Goal: Information Seeking & Learning: Learn about a topic

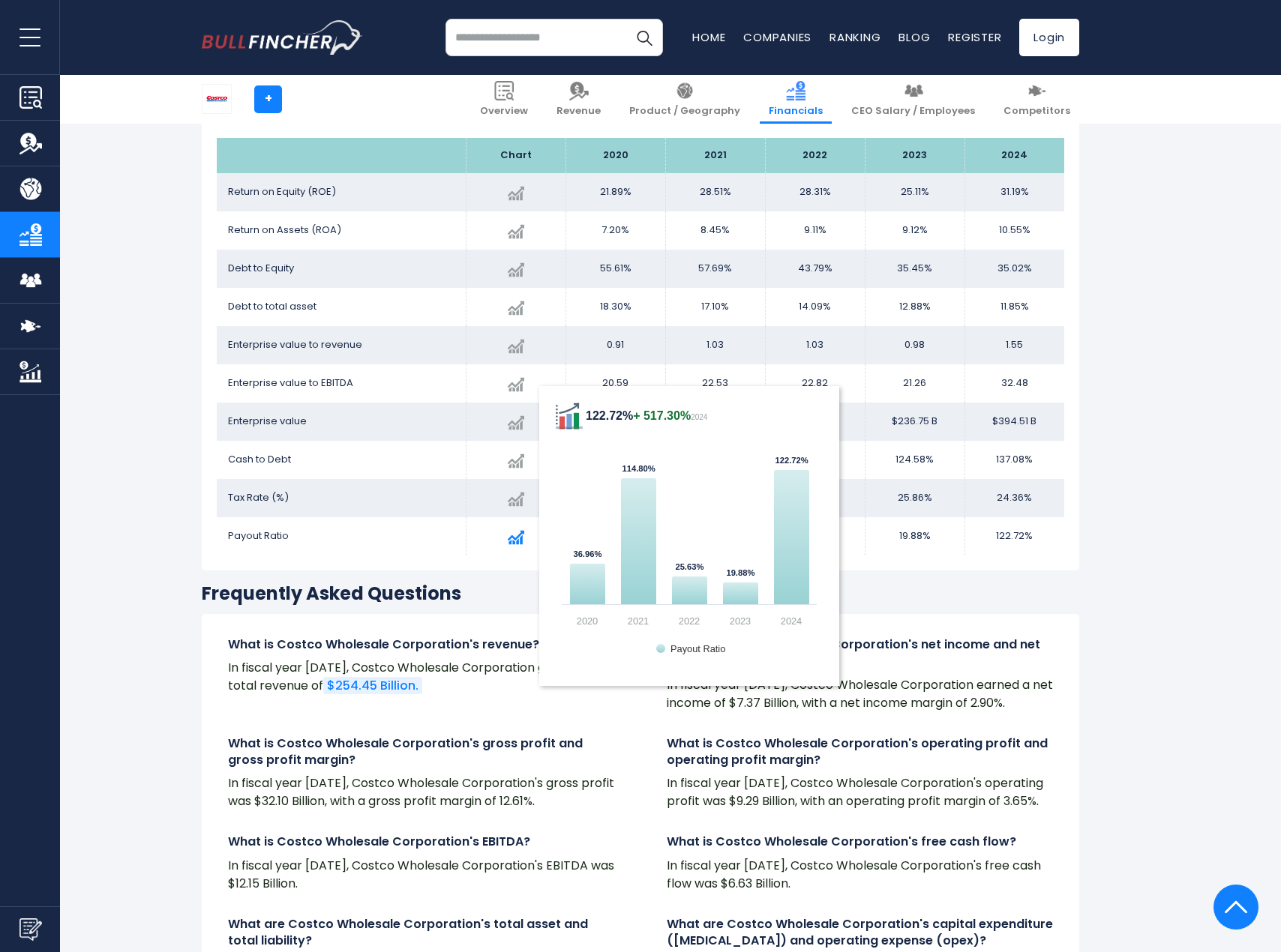
scroll to position [2973, 0]
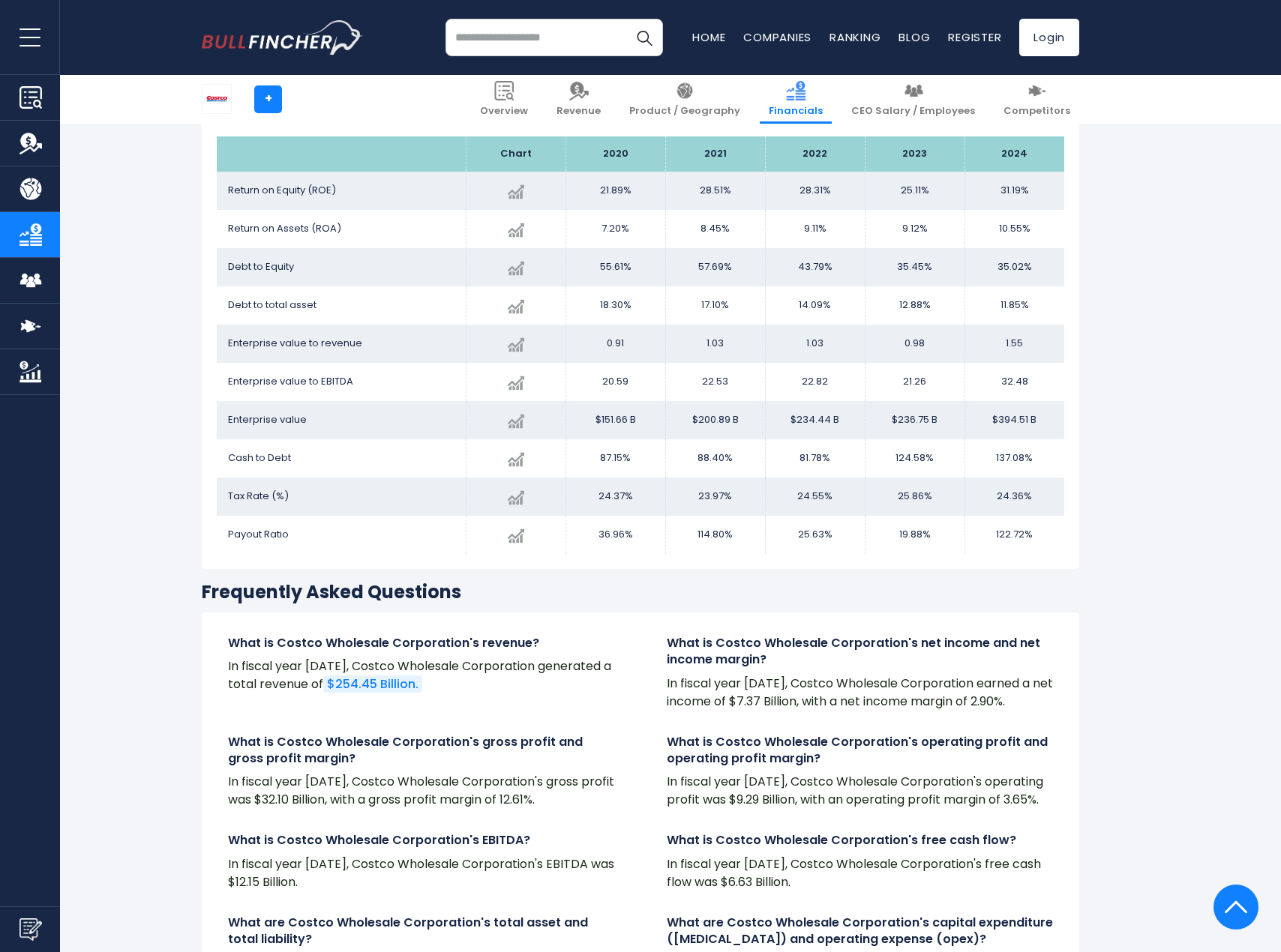
click at [551, 37] on input "search" at bounding box center [554, 37] width 218 height 37
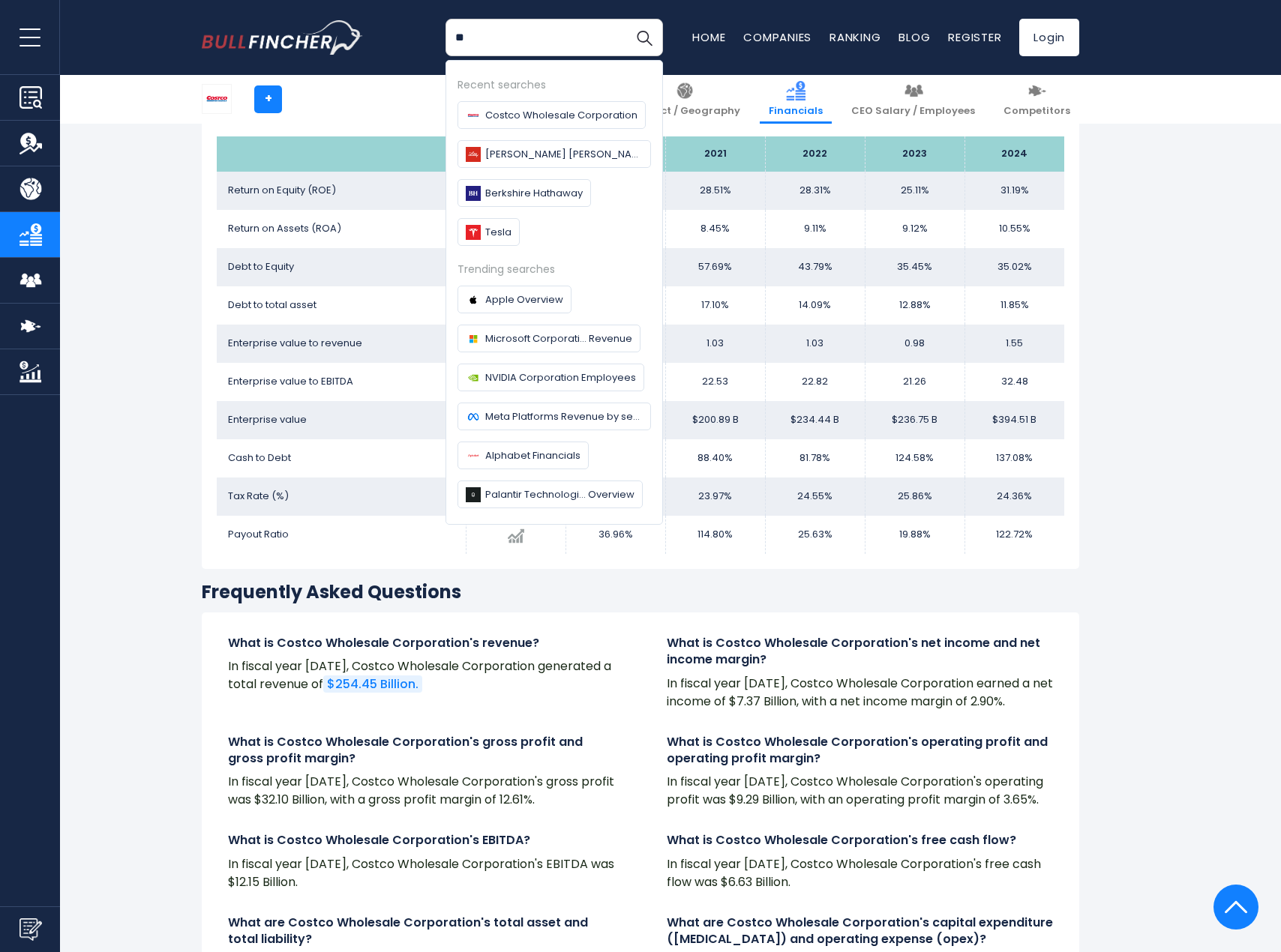
type input "*"
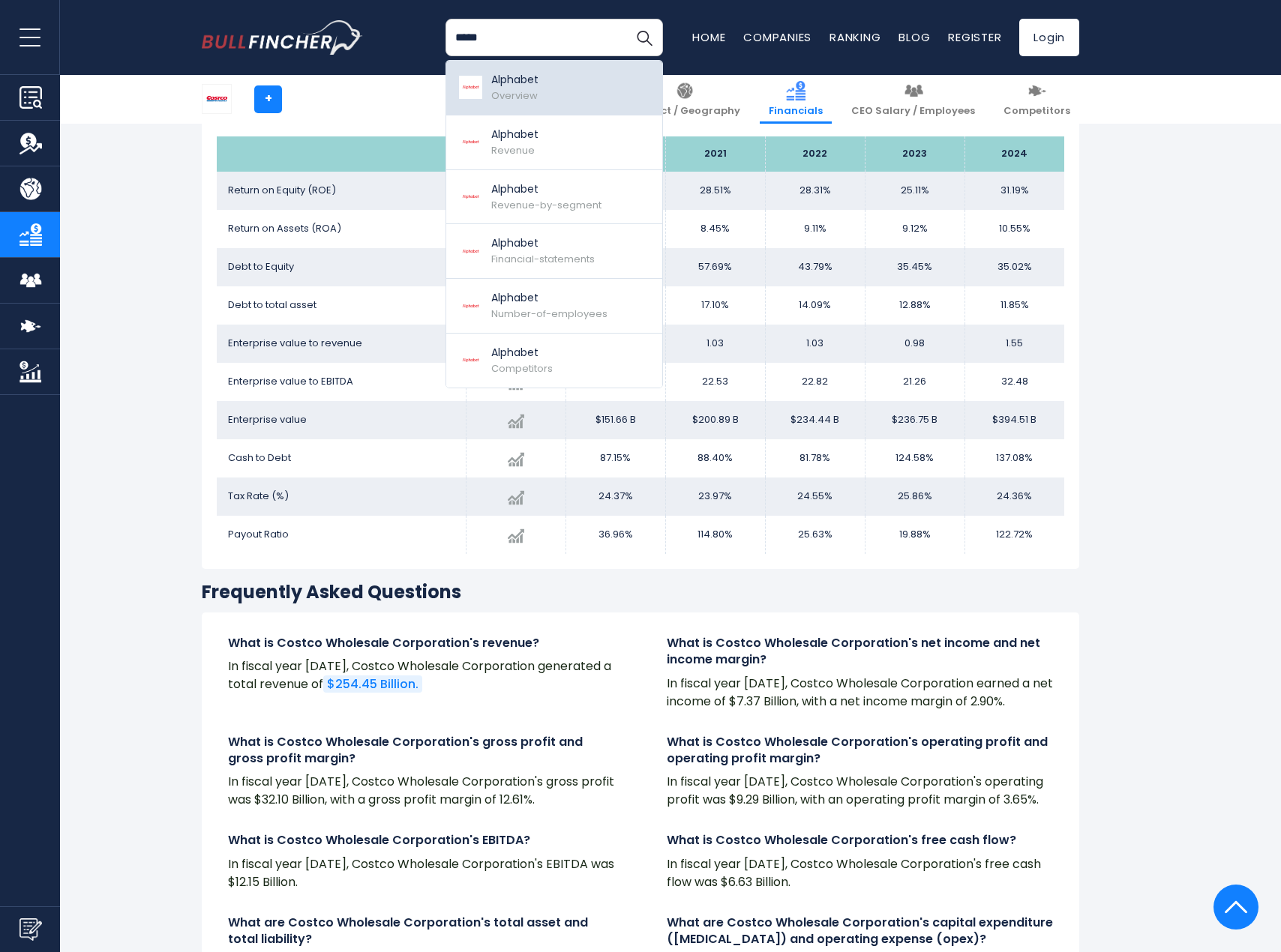
type input "*****"
click at [510, 85] on p "Alphabet" at bounding box center [514, 80] width 47 height 16
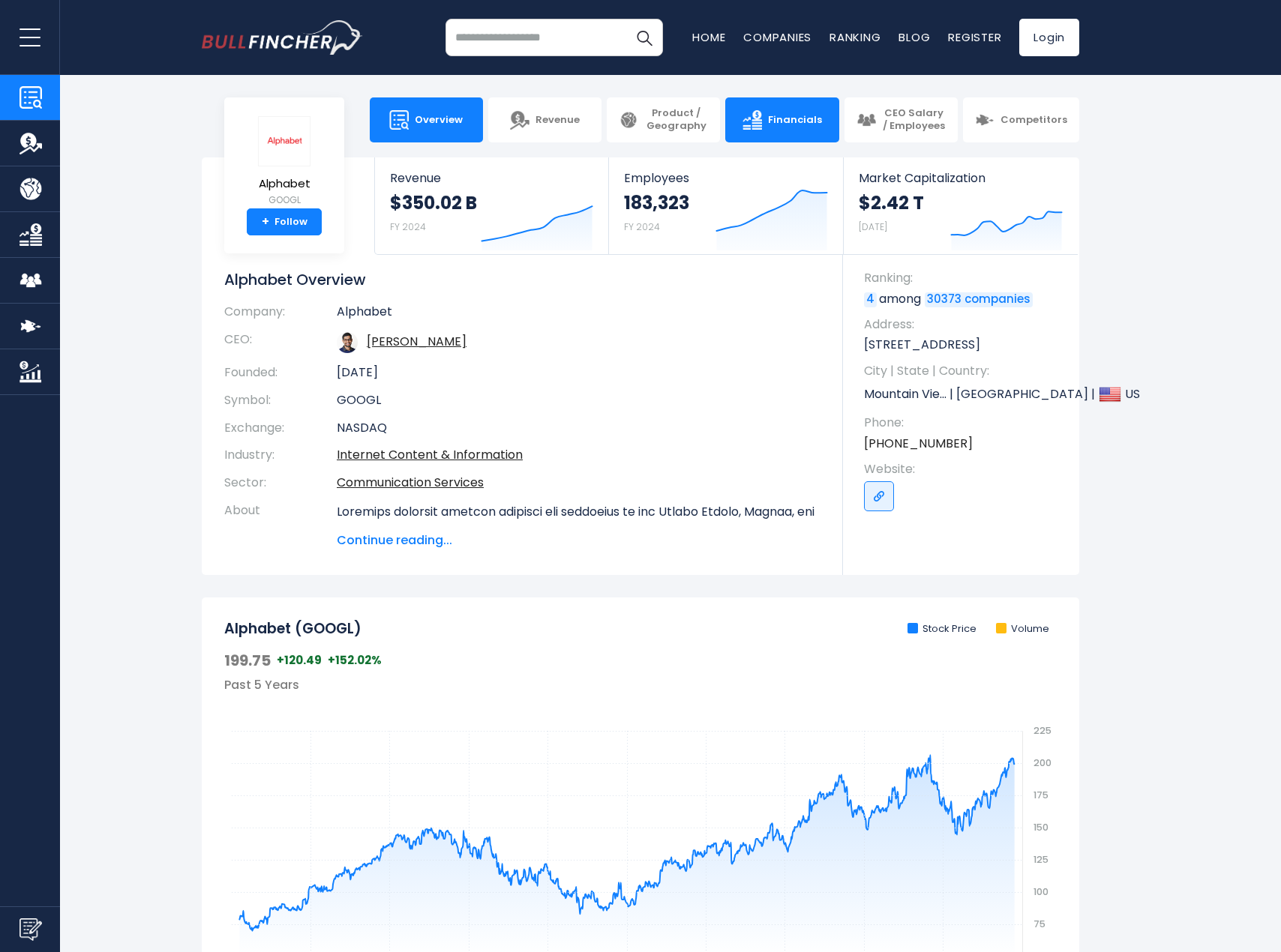
click at [752, 129] on img at bounding box center [752, 120] width 20 height 20
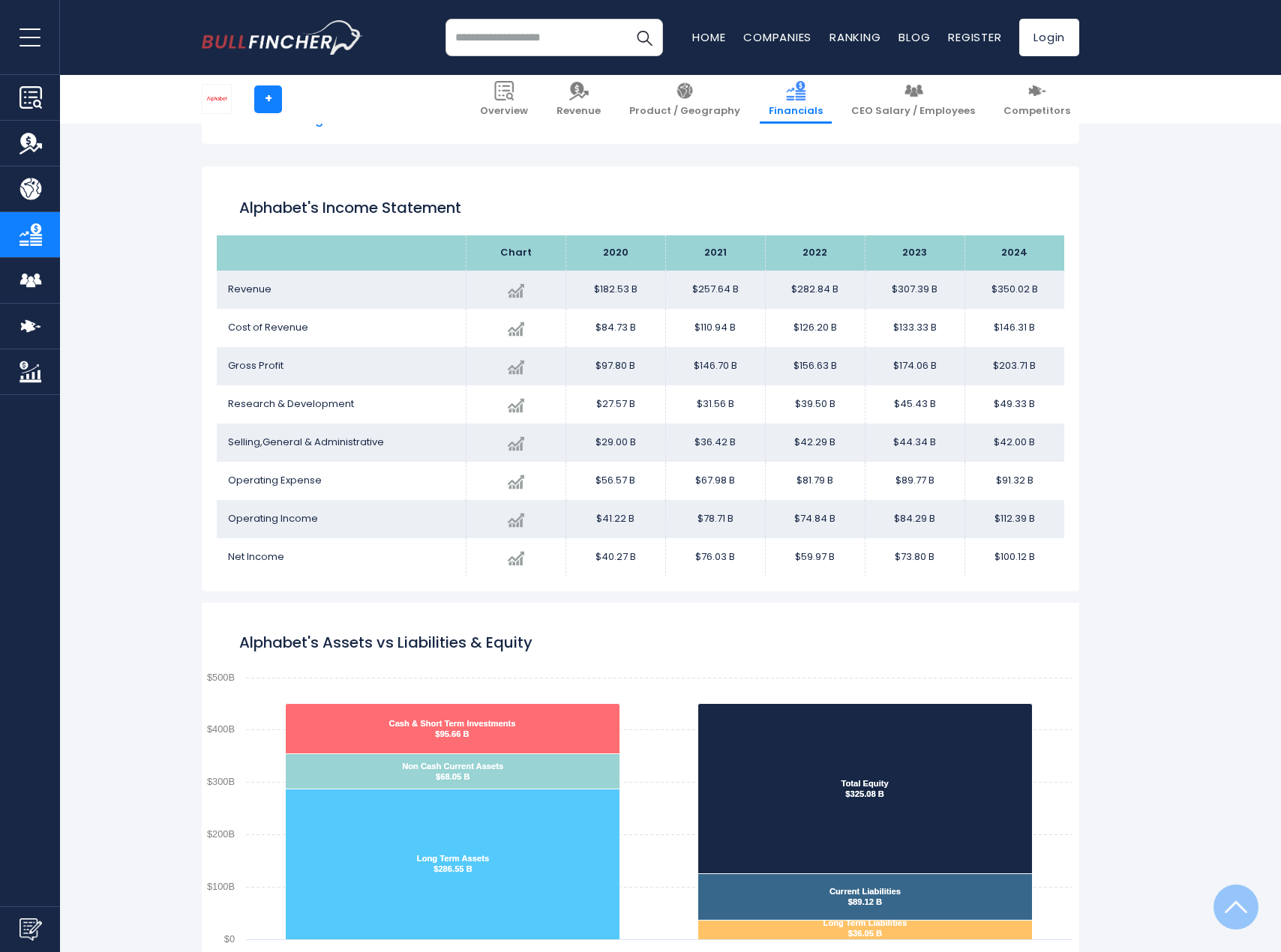
scroll to position [812, 0]
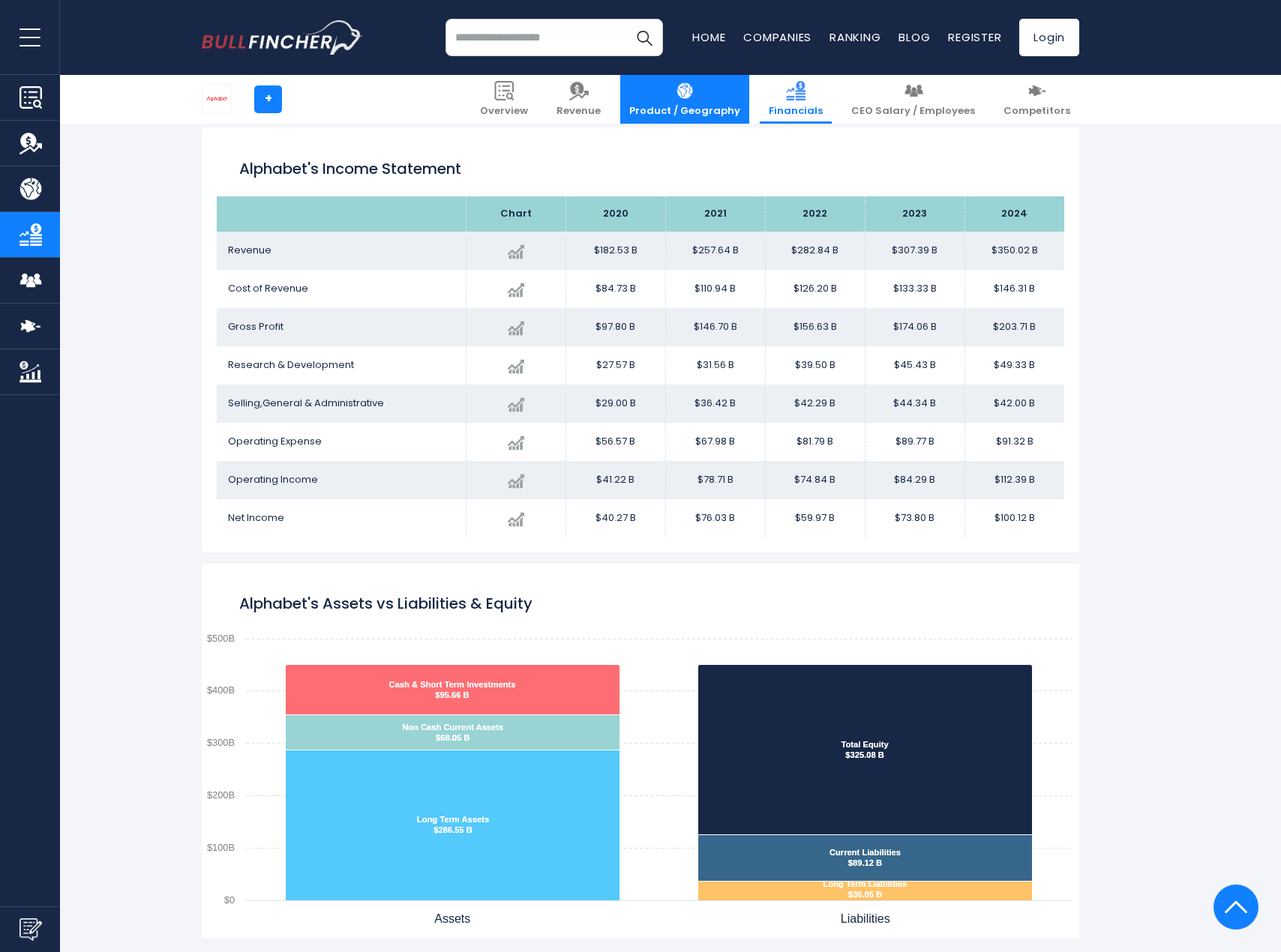
click at [694, 97] on img at bounding box center [685, 91] width 20 height 20
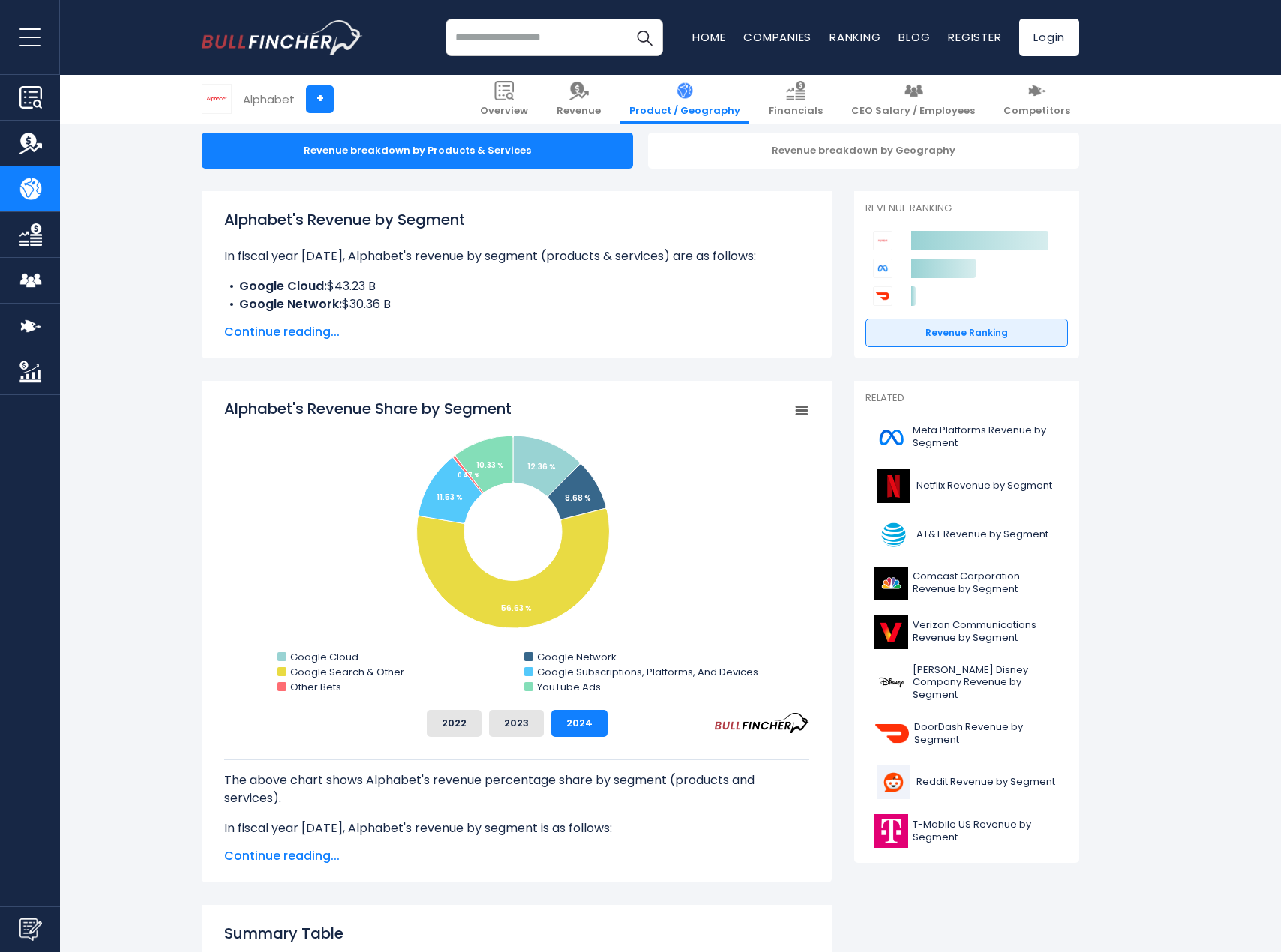
scroll to position [150, 0]
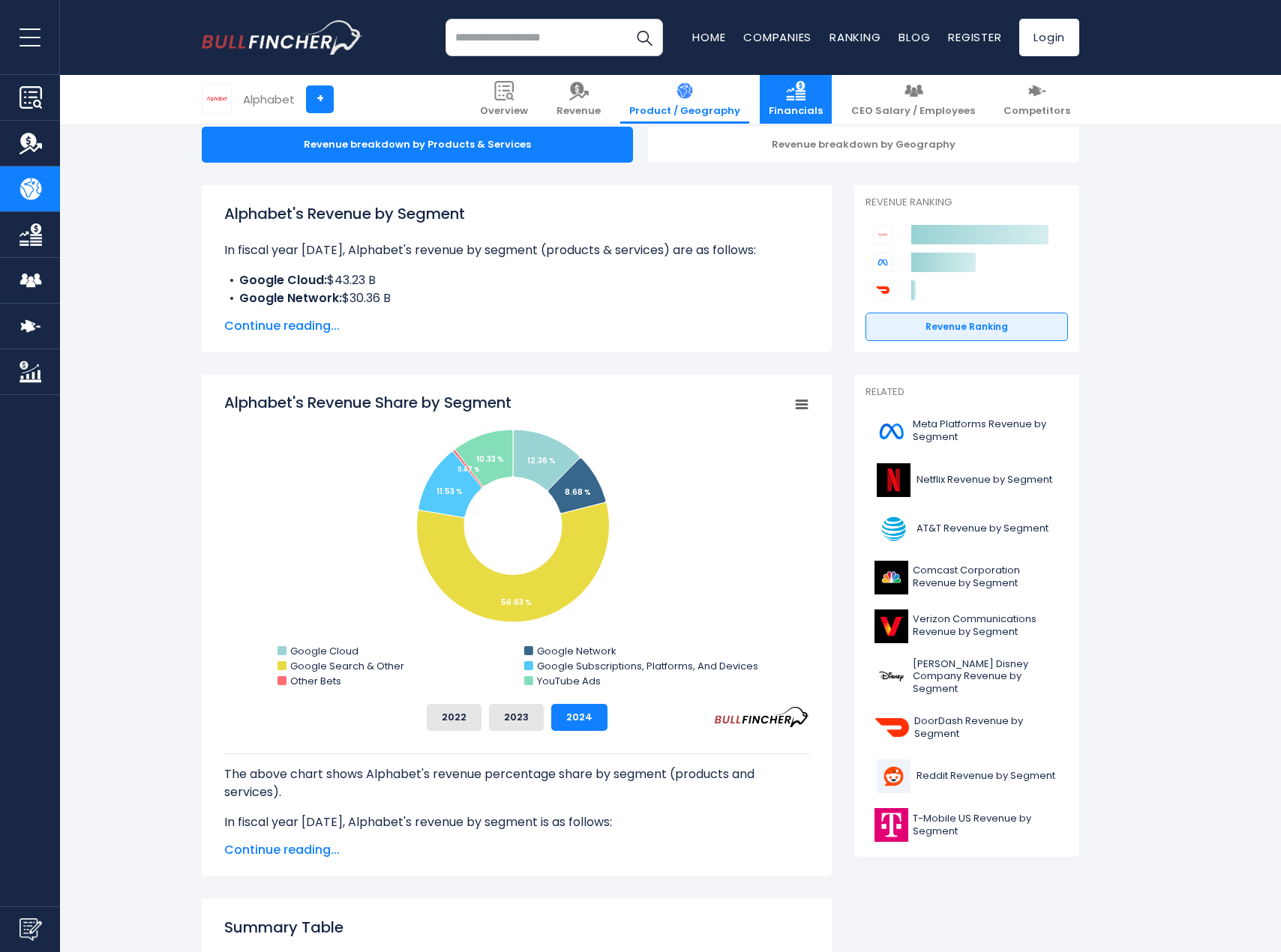
click at [832, 96] on link "Financials" at bounding box center [795, 99] width 72 height 49
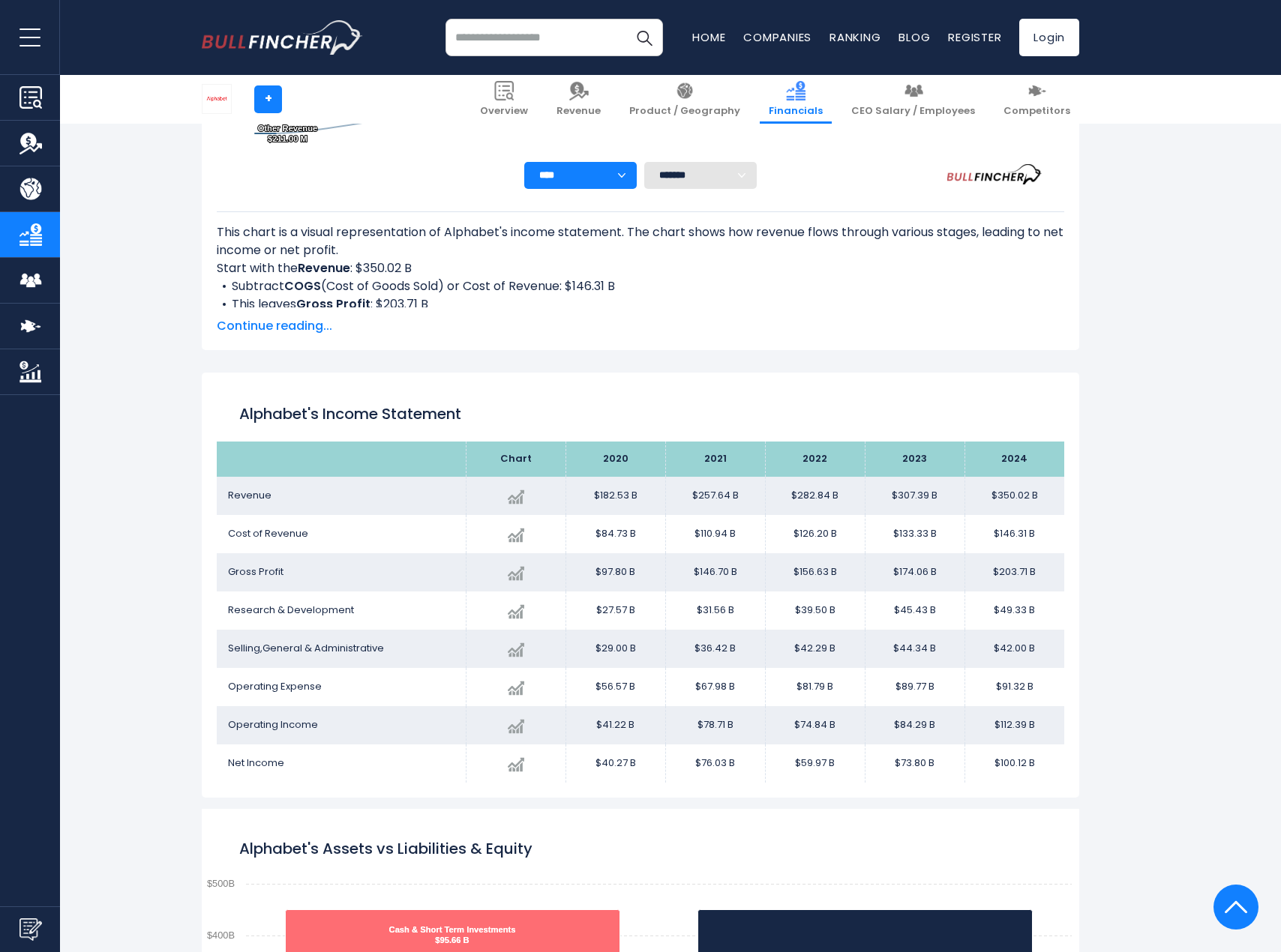
scroll to position [570, 0]
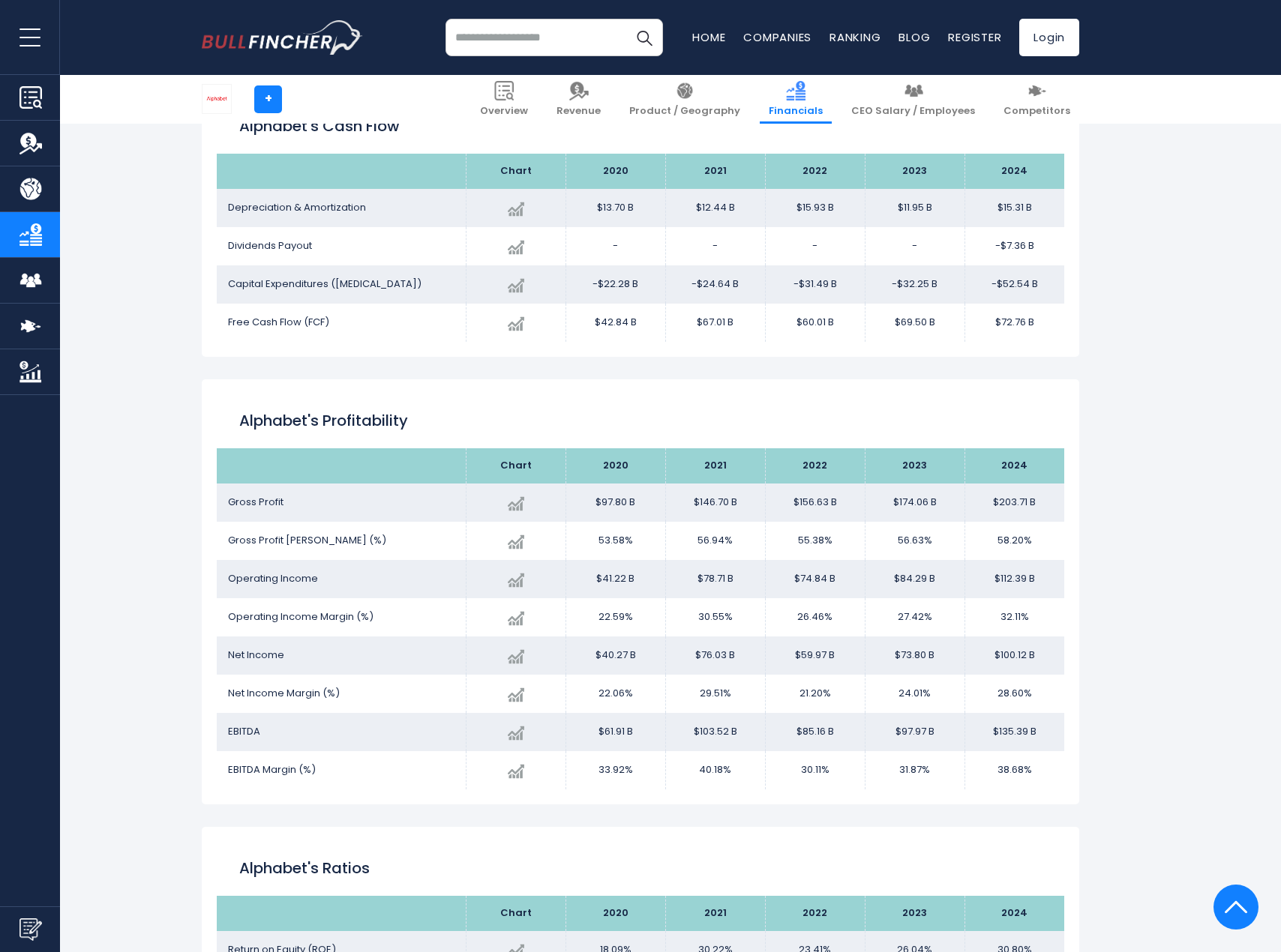
scroll to position [2214, 0]
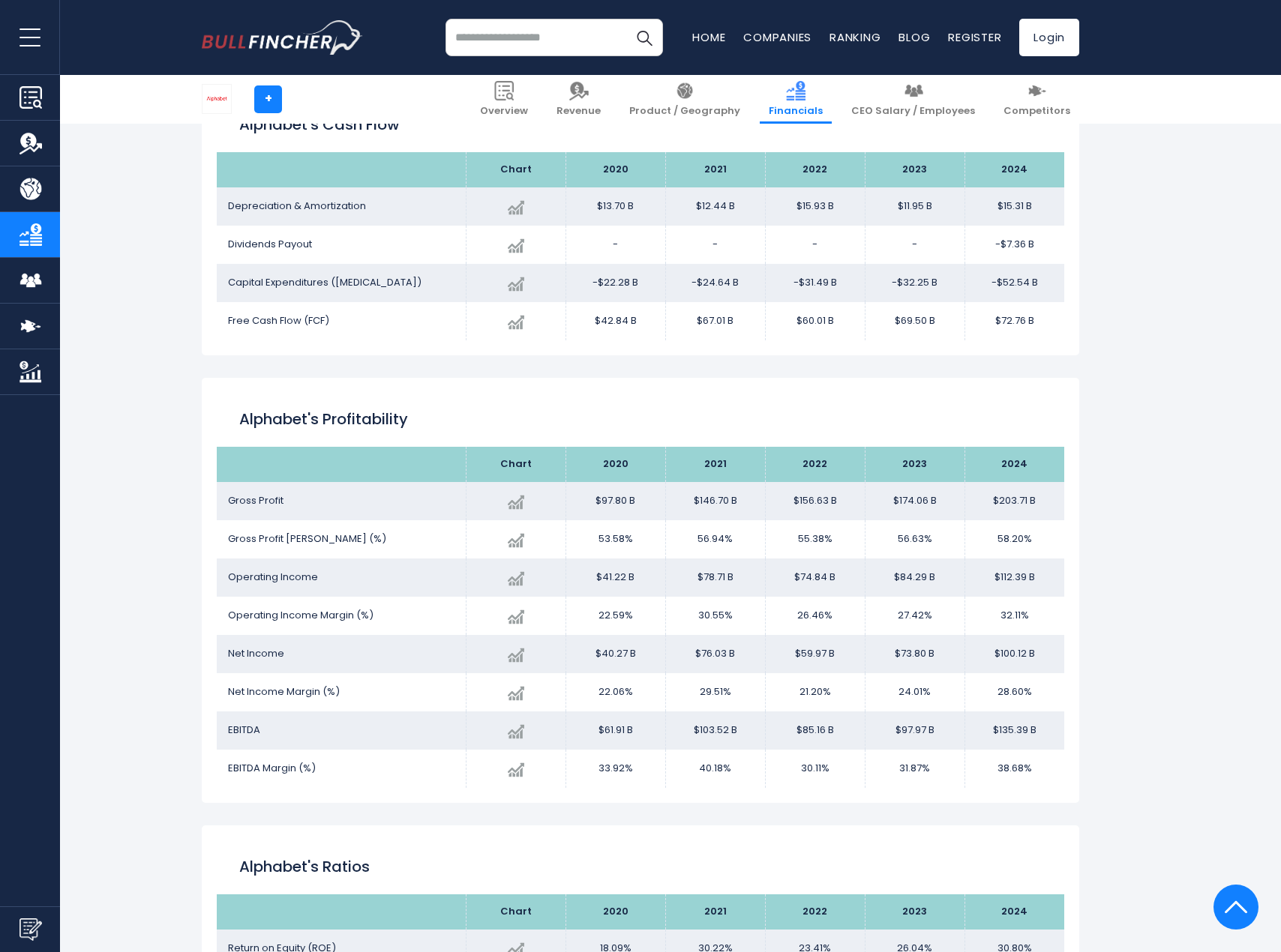
click at [553, 409] on h2 "Alphabet's Profitability" at bounding box center [640, 419] width 802 height 22
click at [531, 29] on input "search" at bounding box center [554, 37] width 218 height 37
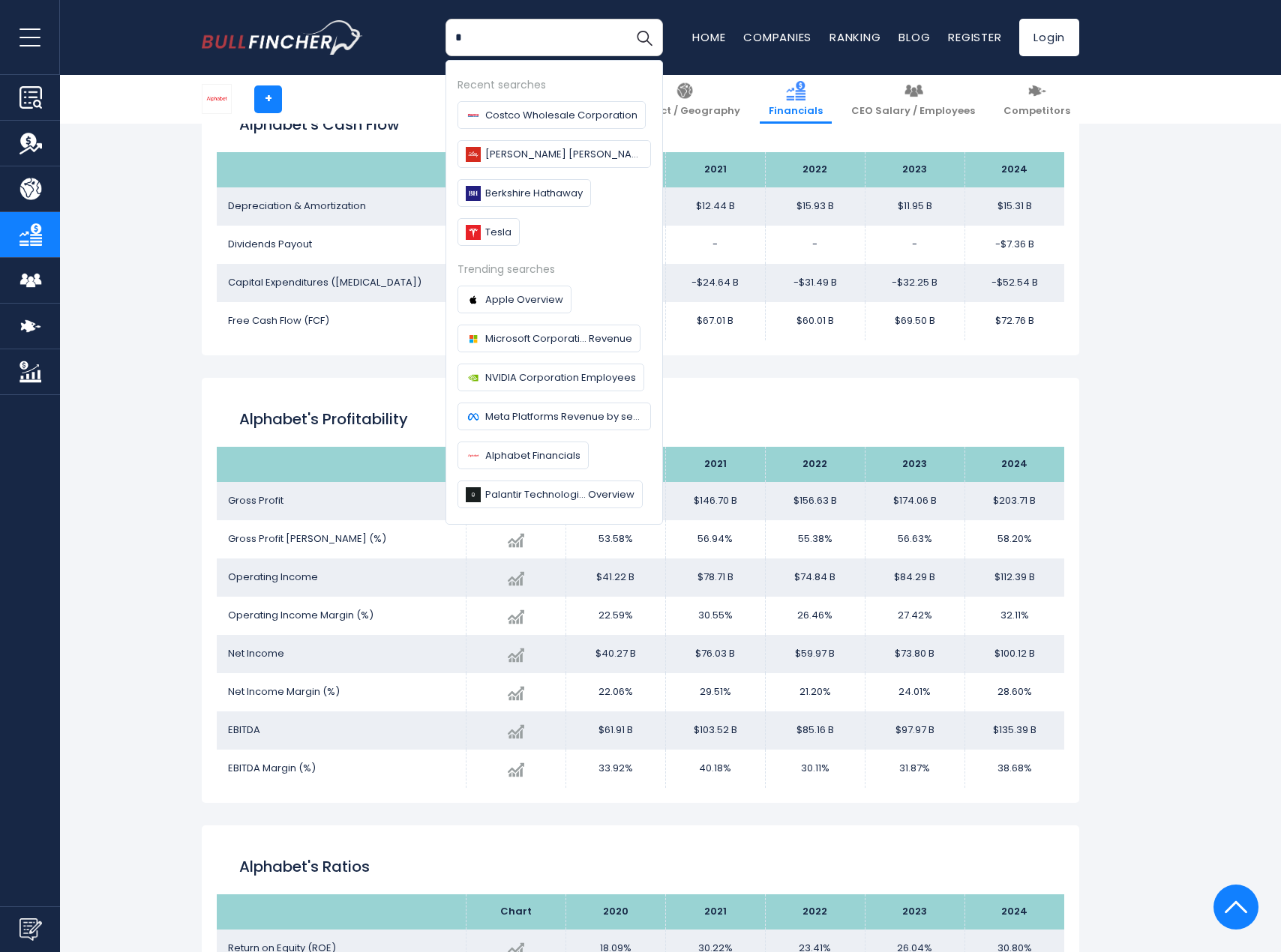
type input "*"
click at [626, 19] on button "Search" at bounding box center [645, 37] width 37 height 37
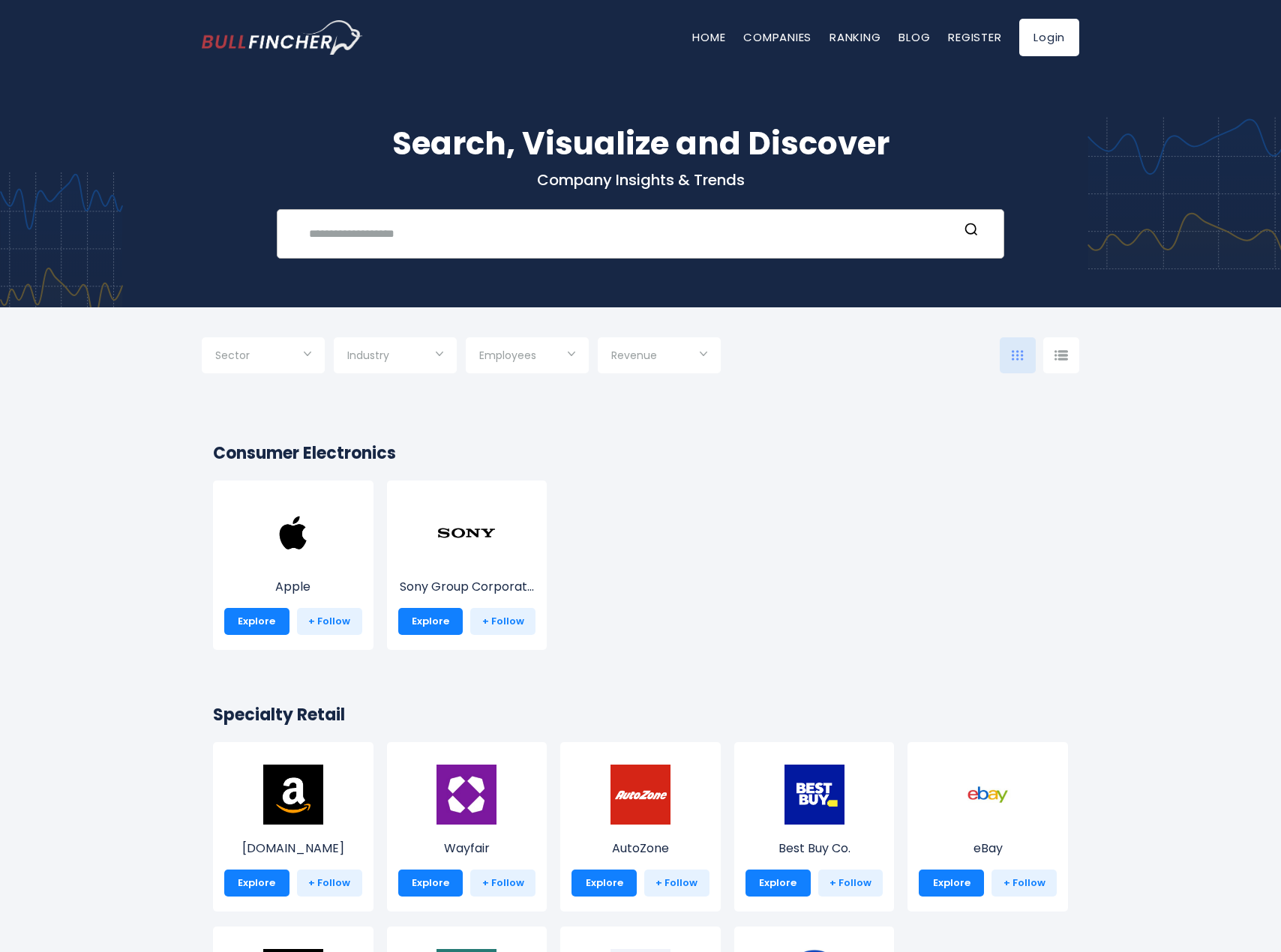
click at [456, 224] on input "text" at bounding box center [629, 234] width 659 height 28
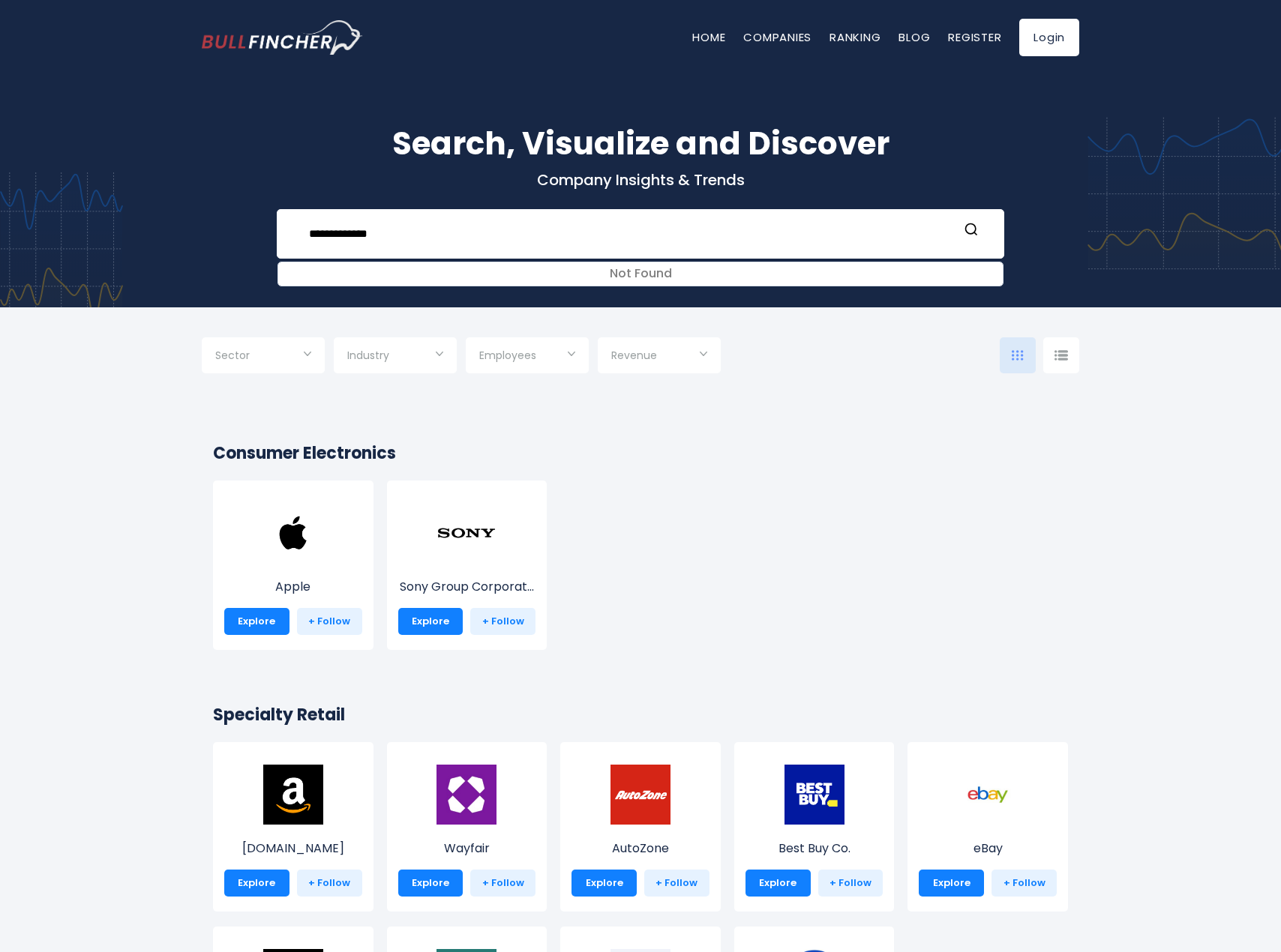
drag, startPoint x: 456, startPoint y: 224, endPoint x: 223, endPoint y: 218, distance: 233.1
click at [223, 218] on div "**********" at bounding box center [641, 190] width 900 height 139
type input "*"
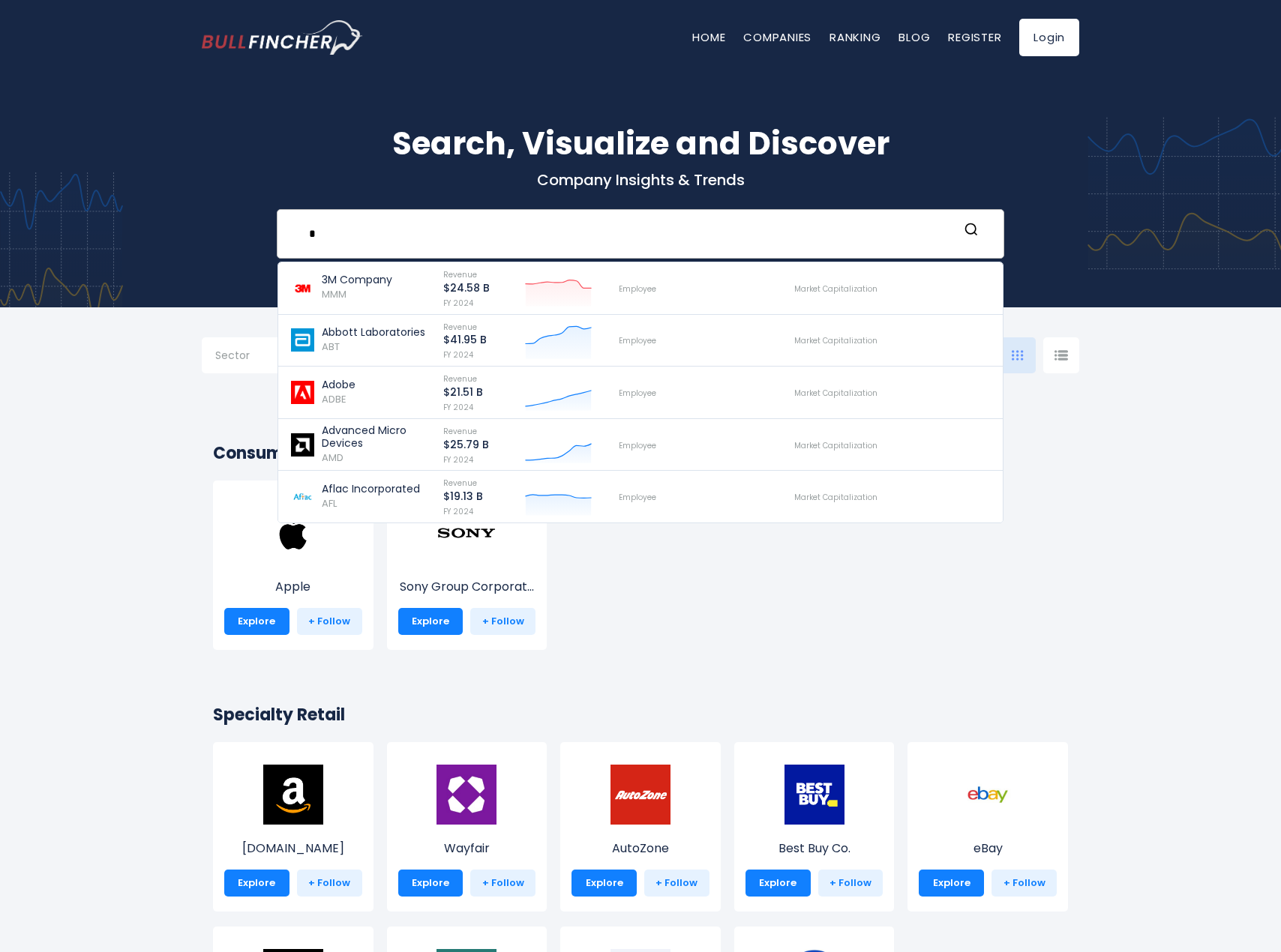
click at [384, 226] on input "*" at bounding box center [629, 234] width 659 height 28
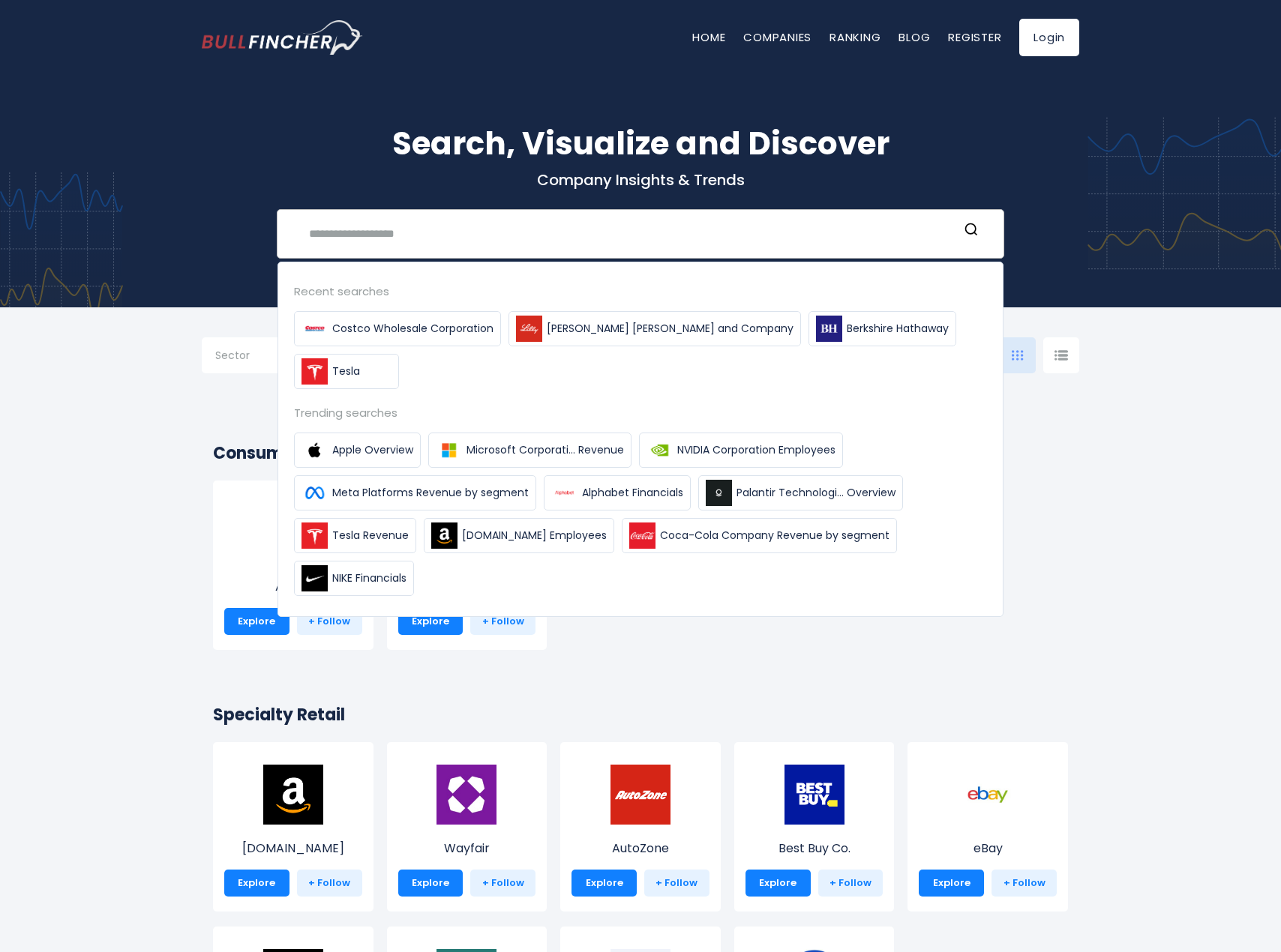
type input "*"
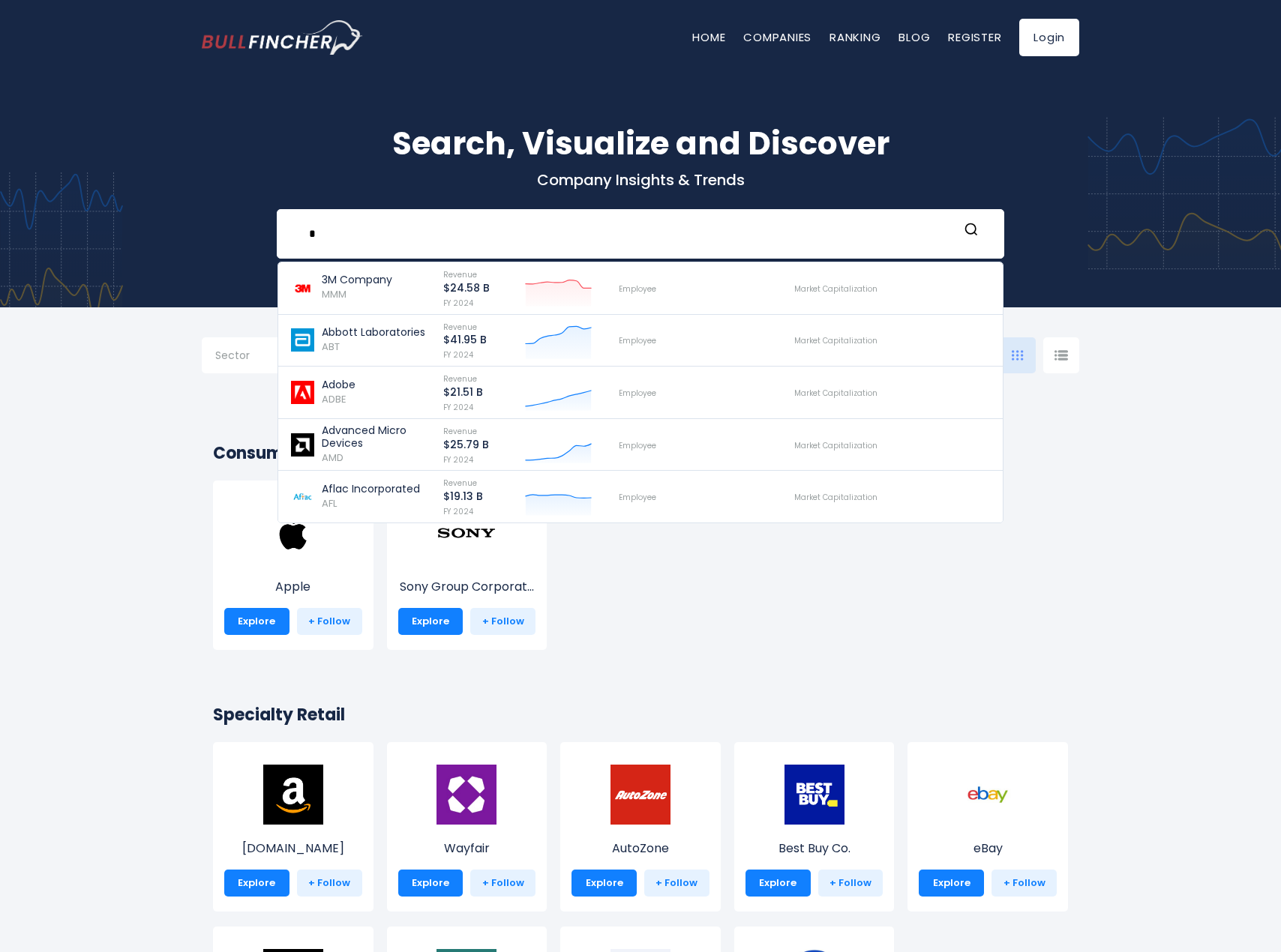
drag, startPoint x: 417, startPoint y: 226, endPoint x: 231, endPoint y: 229, distance: 186.0
click at [231, 229] on div "Search, Visualize and Discover Company Insights & Trends * 3M Company MMM Reven…" at bounding box center [641, 190] width 900 height 139
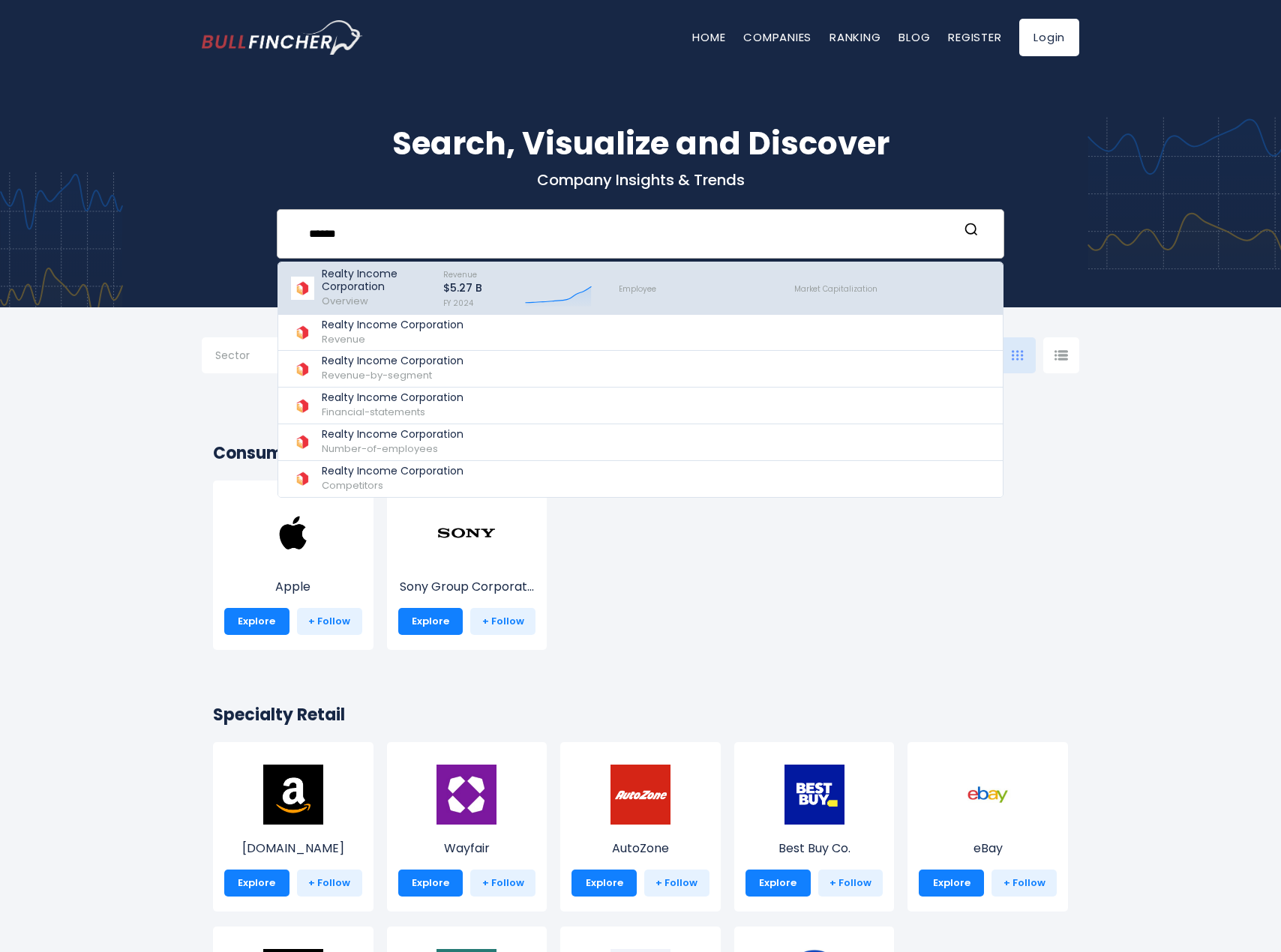
type input "******"
click at [355, 287] on p "Realty Income Corporation" at bounding box center [375, 280] width 108 height 26
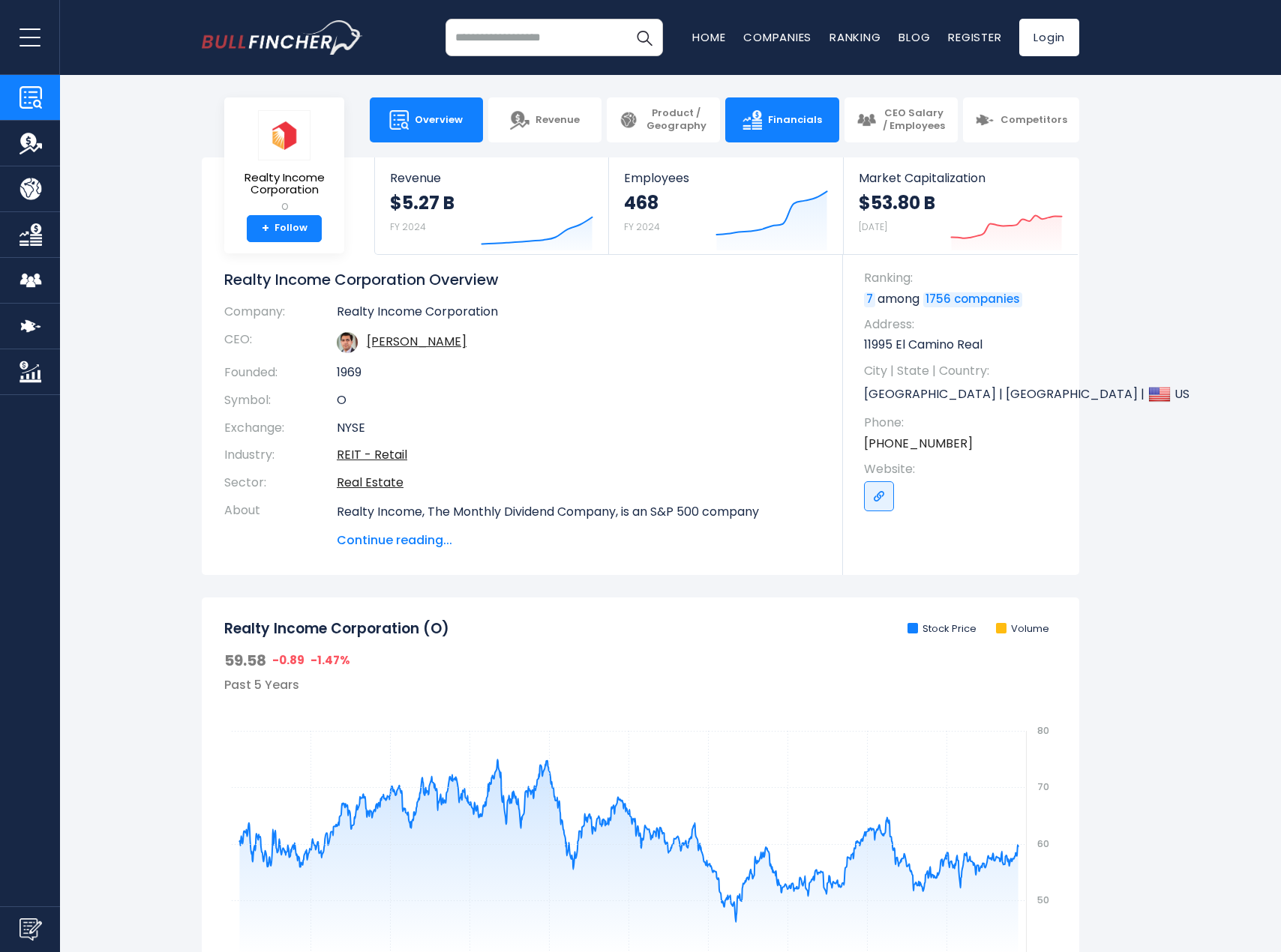
click at [793, 114] on span "Financials" at bounding box center [795, 120] width 54 height 12
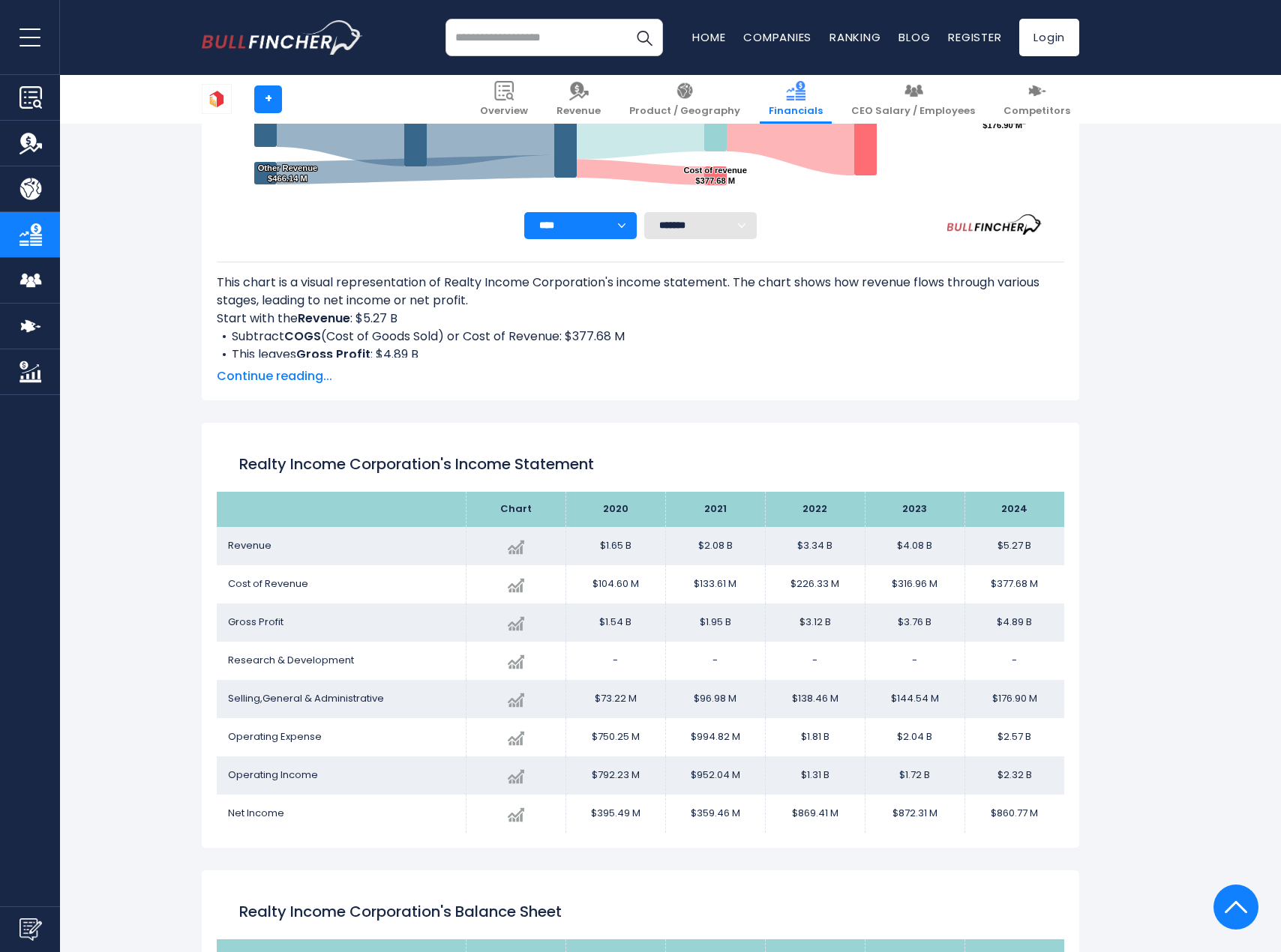
scroll to position [535, 0]
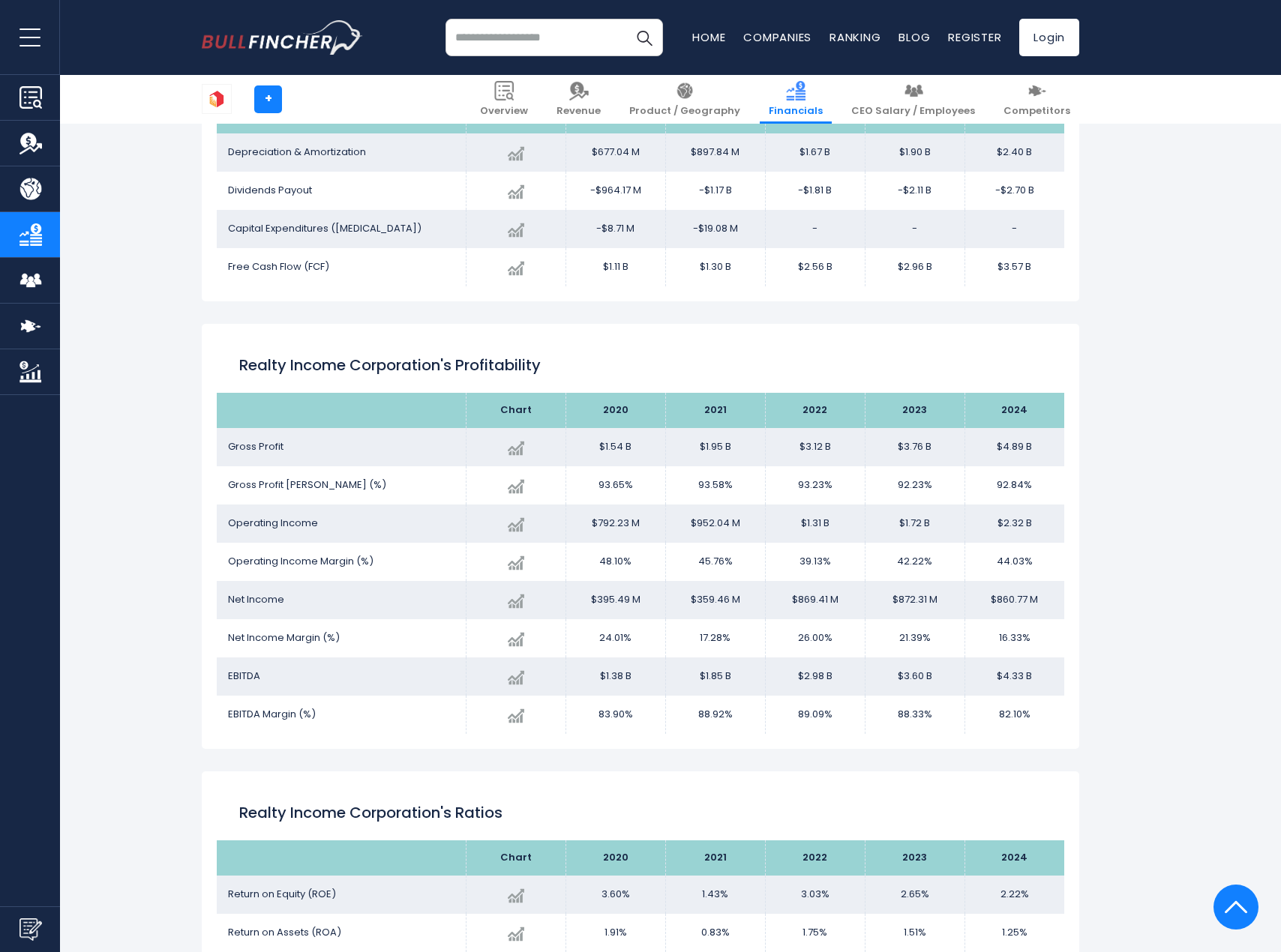
scroll to position [1892, 0]
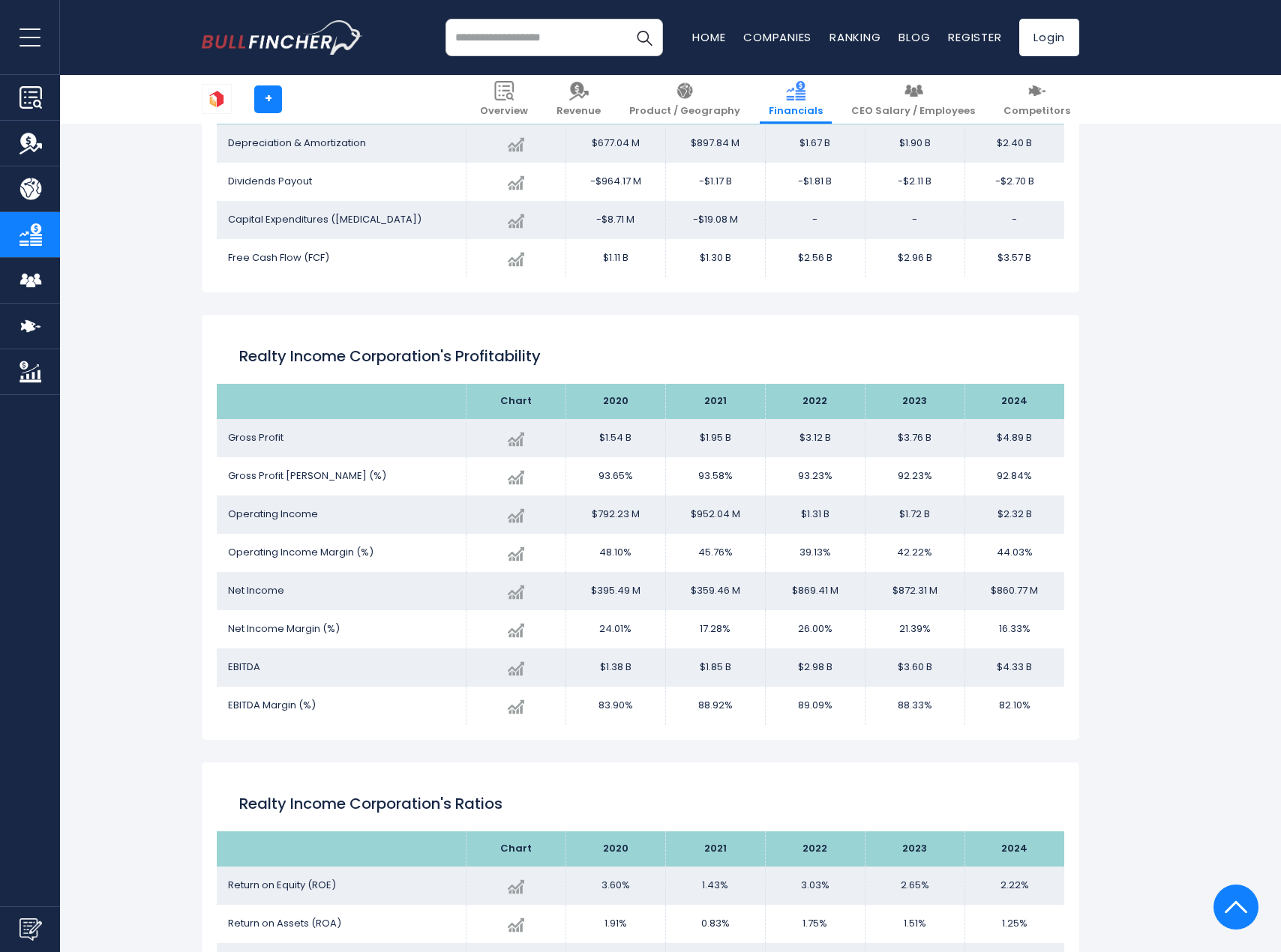
click at [541, 37] on input "search" at bounding box center [554, 37] width 218 height 37
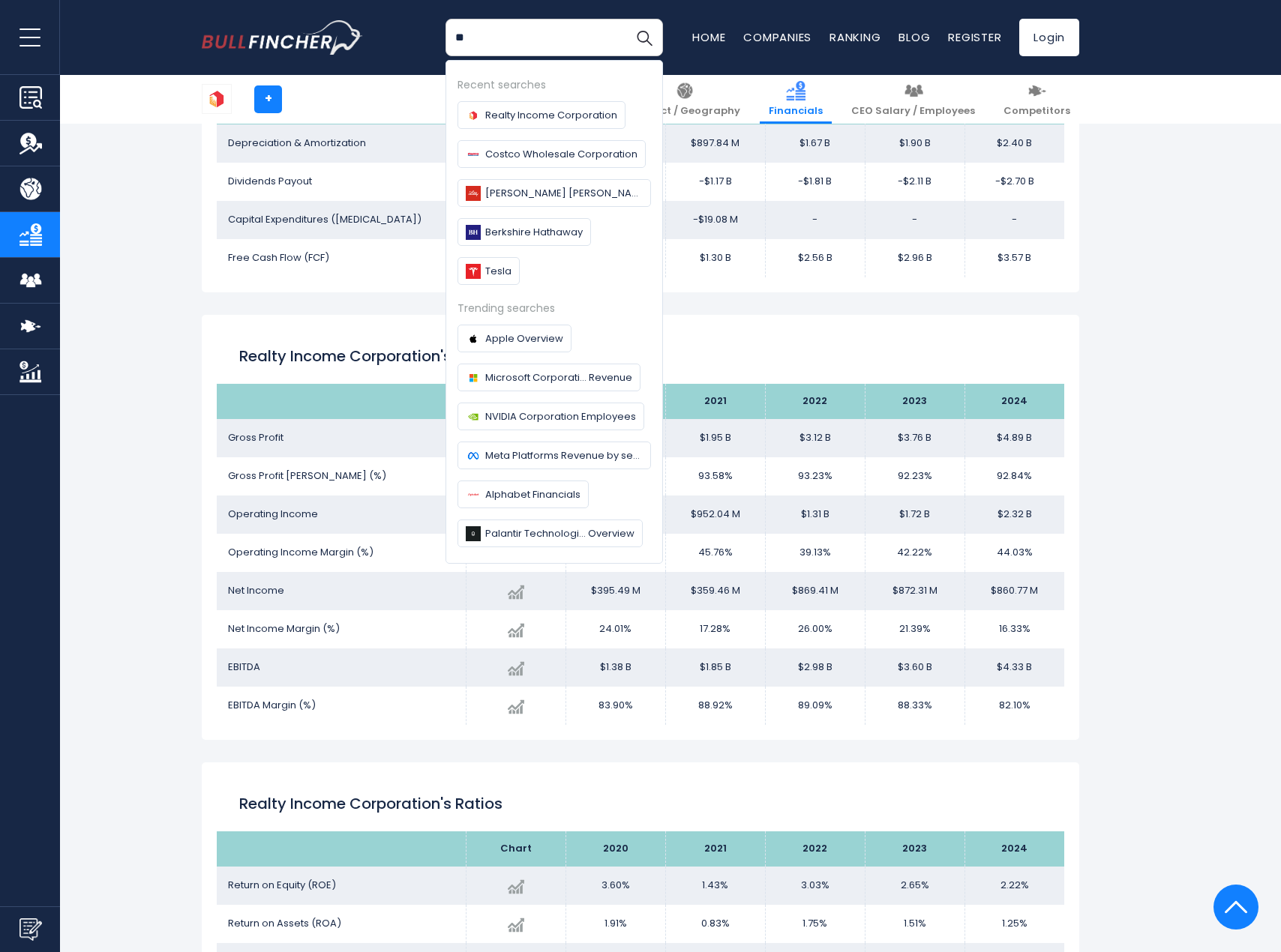
type input "*"
type input "****"
click at [626, 19] on button "Search" at bounding box center [645, 37] width 37 height 37
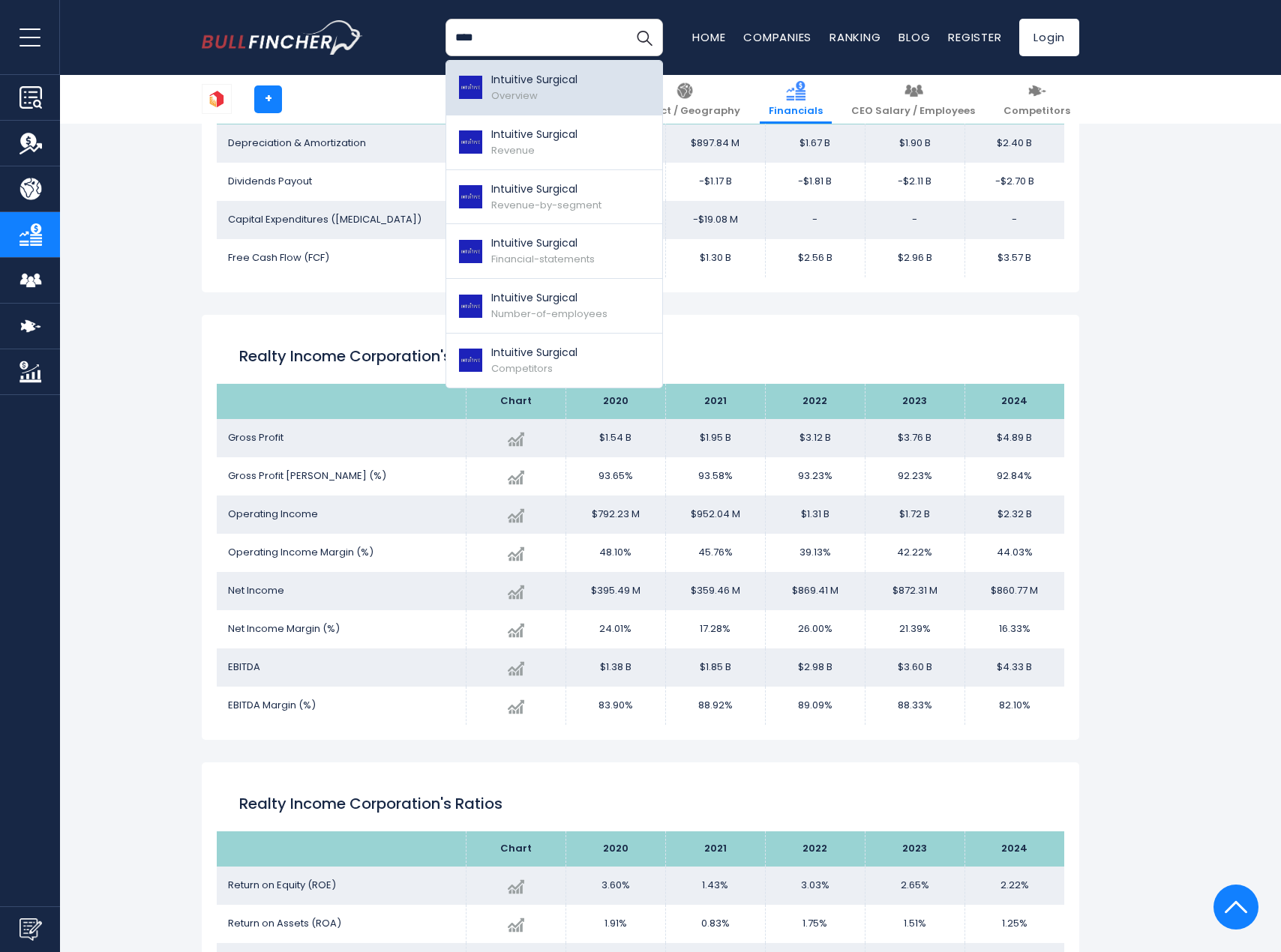
click at [535, 73] on p "Intuitive Surgical" at bounding box center [534, 80] width 86 height 16
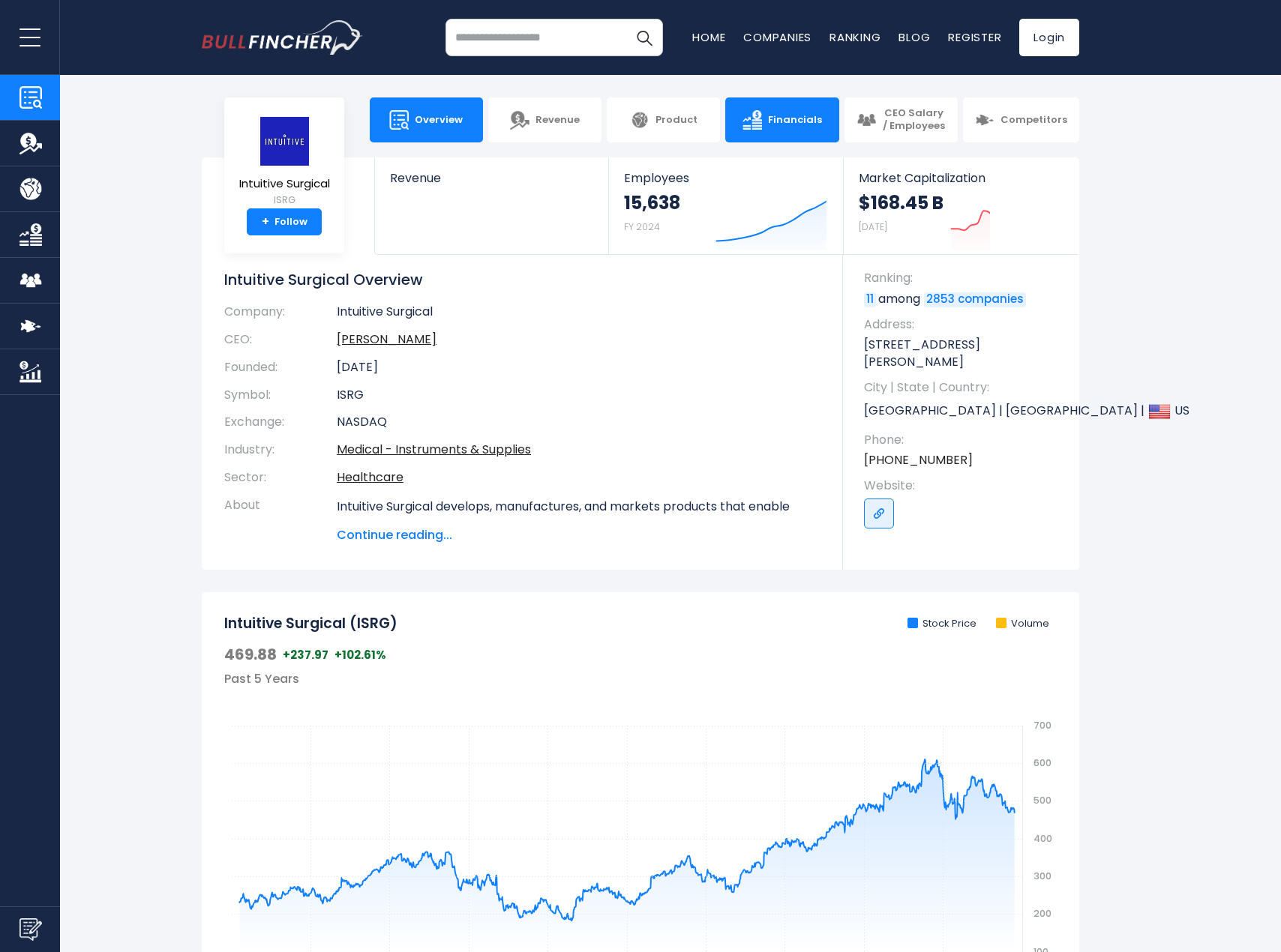
click at [756, 111] on img at bounding box center [752, 120] width 20 height 20
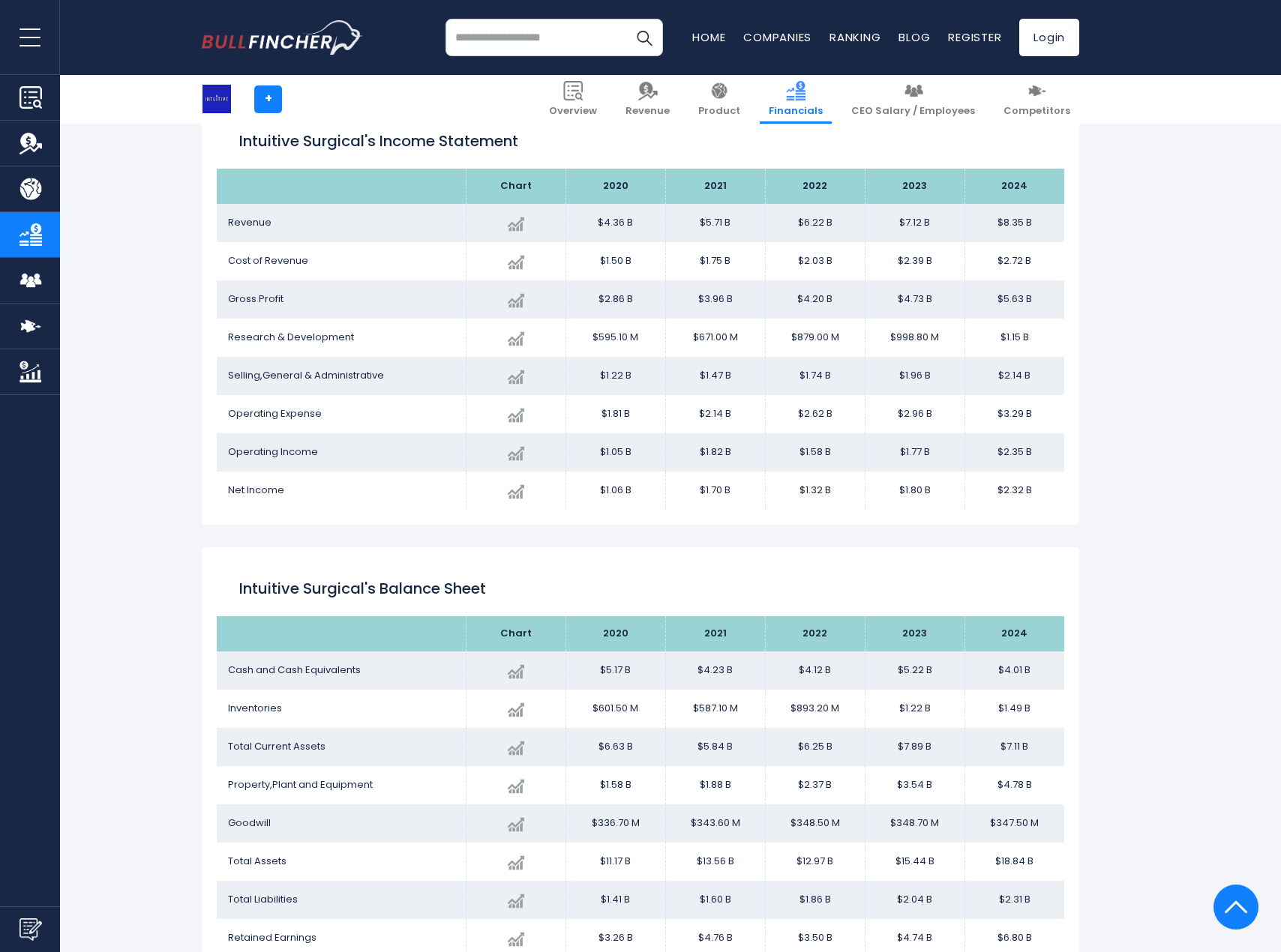
scroll to position [841, 0]
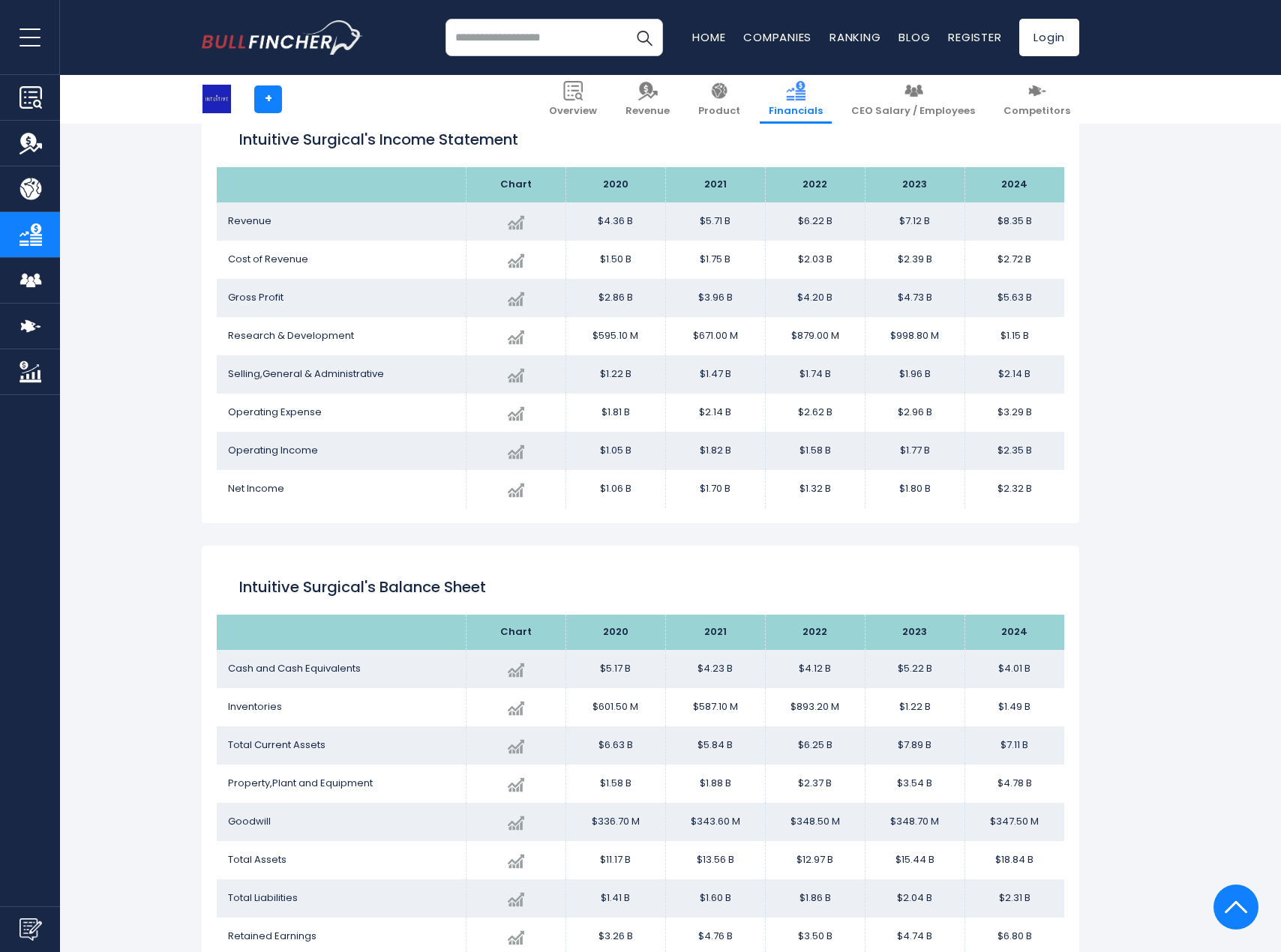
click at [858, 566] on div "Intuitive Surgical's Balance Sheet" at bounding box center [640, 587] width 848 height 54
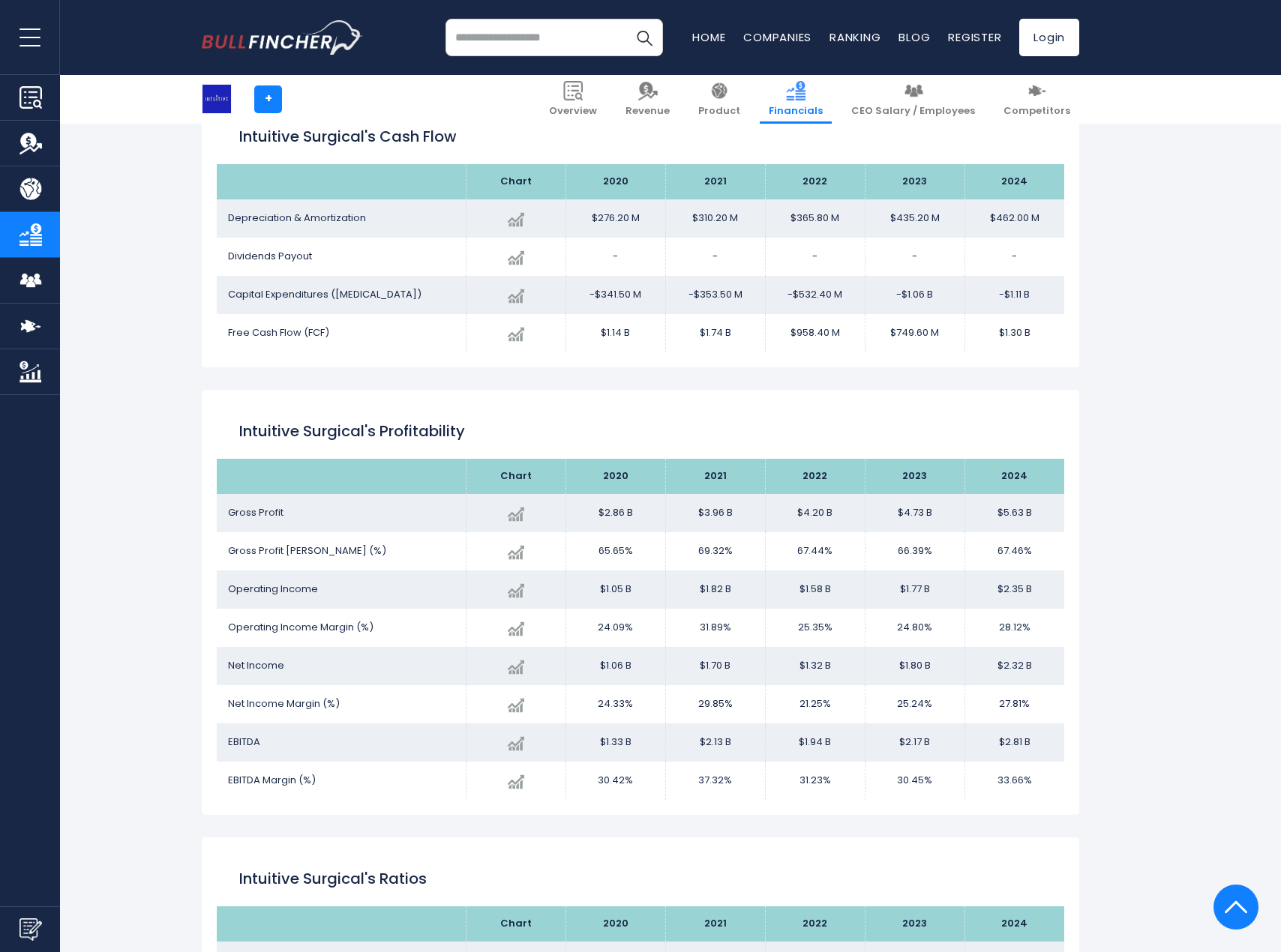
scroll to position [1825, 0]
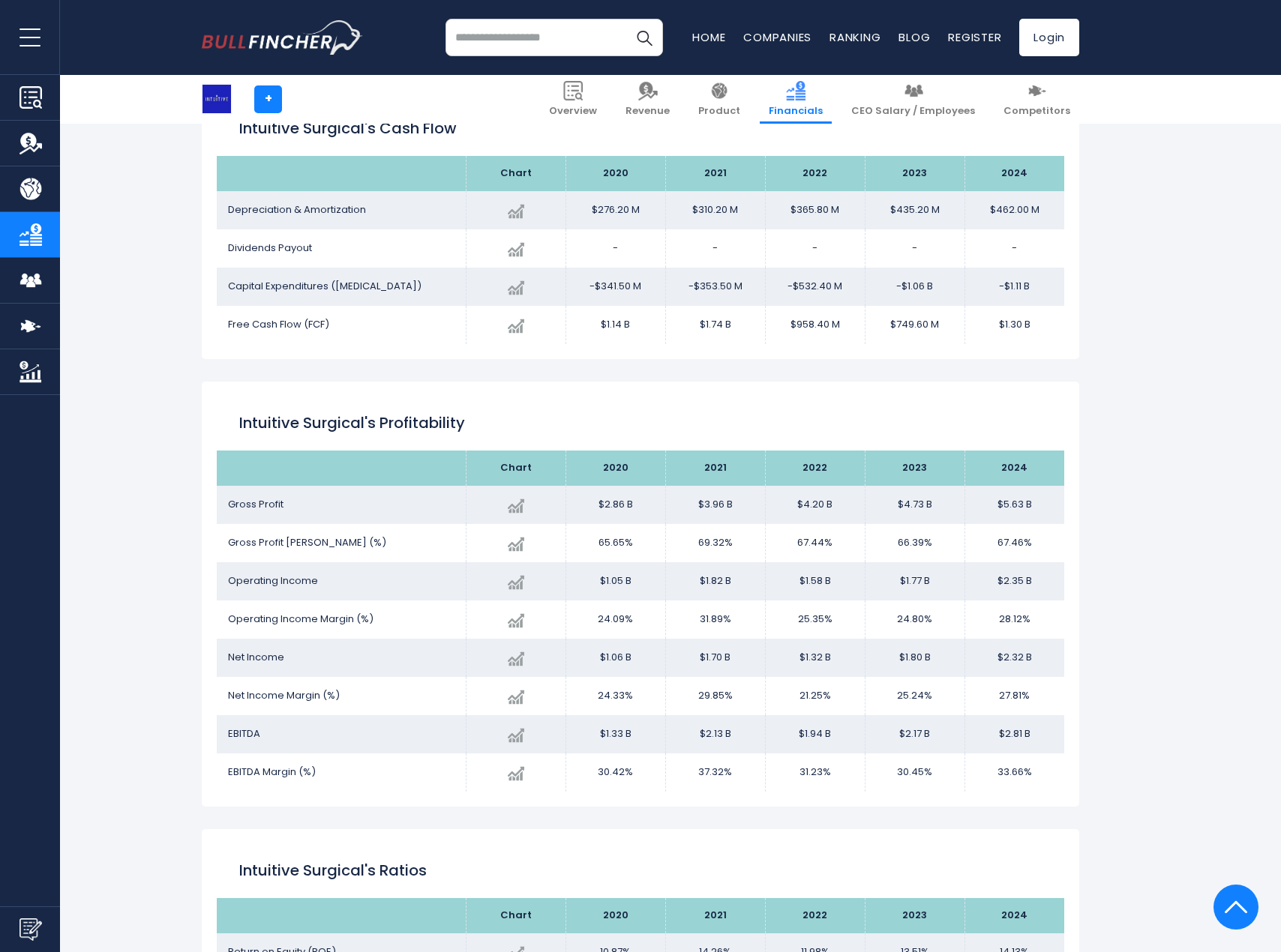
drag, startPoint x: 98, startPoint y: 732, endPoint x: 138, endPoint y: 729, distance: 40.1
click at [97, 732] on div "Intuitive Surgical + + Overview Revenue Product Financials" at bounding box center [640, 291] width 1281 height 3916
click at [513, 45] on input "search" at bounding box center [554, 37] width 218 height 37
click at [532, 39] on input "****" at bounding box center [554, 37] width 218 height 37
click at [512, 40] on input "***" at bounding box center [554, 37] width 218 height 37
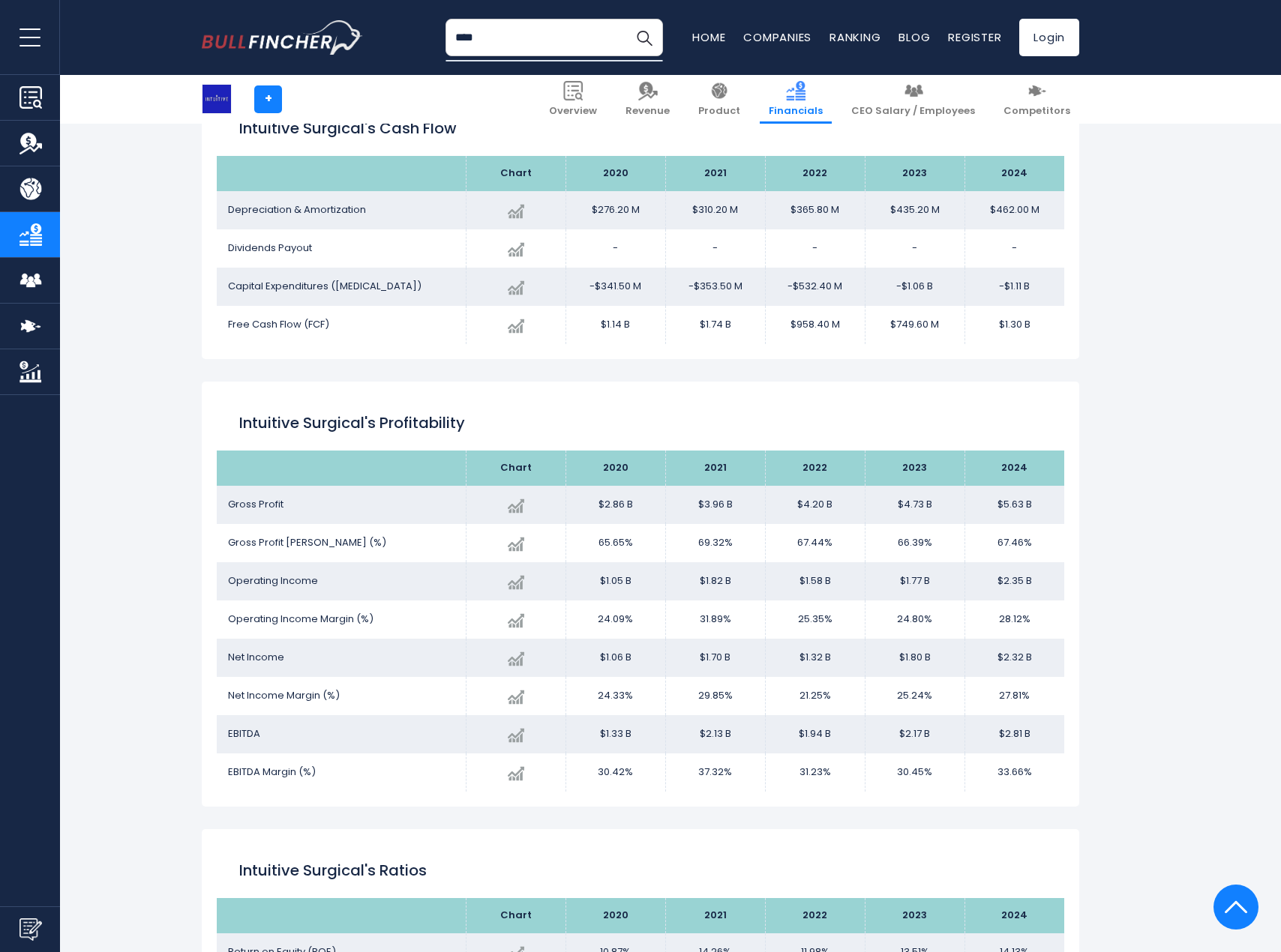
type input "****"
drag, startPoint x: 527, startPoint y: 38, endPoint x: 398, endPoint y: 44, distance: 129.1
click at [398, 44] on div "**** Recent searches Realty Income Corporation Costco Wholesale Corporation Eli…" at bounding box center [640, 37] width 877 height 75
click at [564, 39] on input "****" at bounding box center [554, 37] width 218 height 37
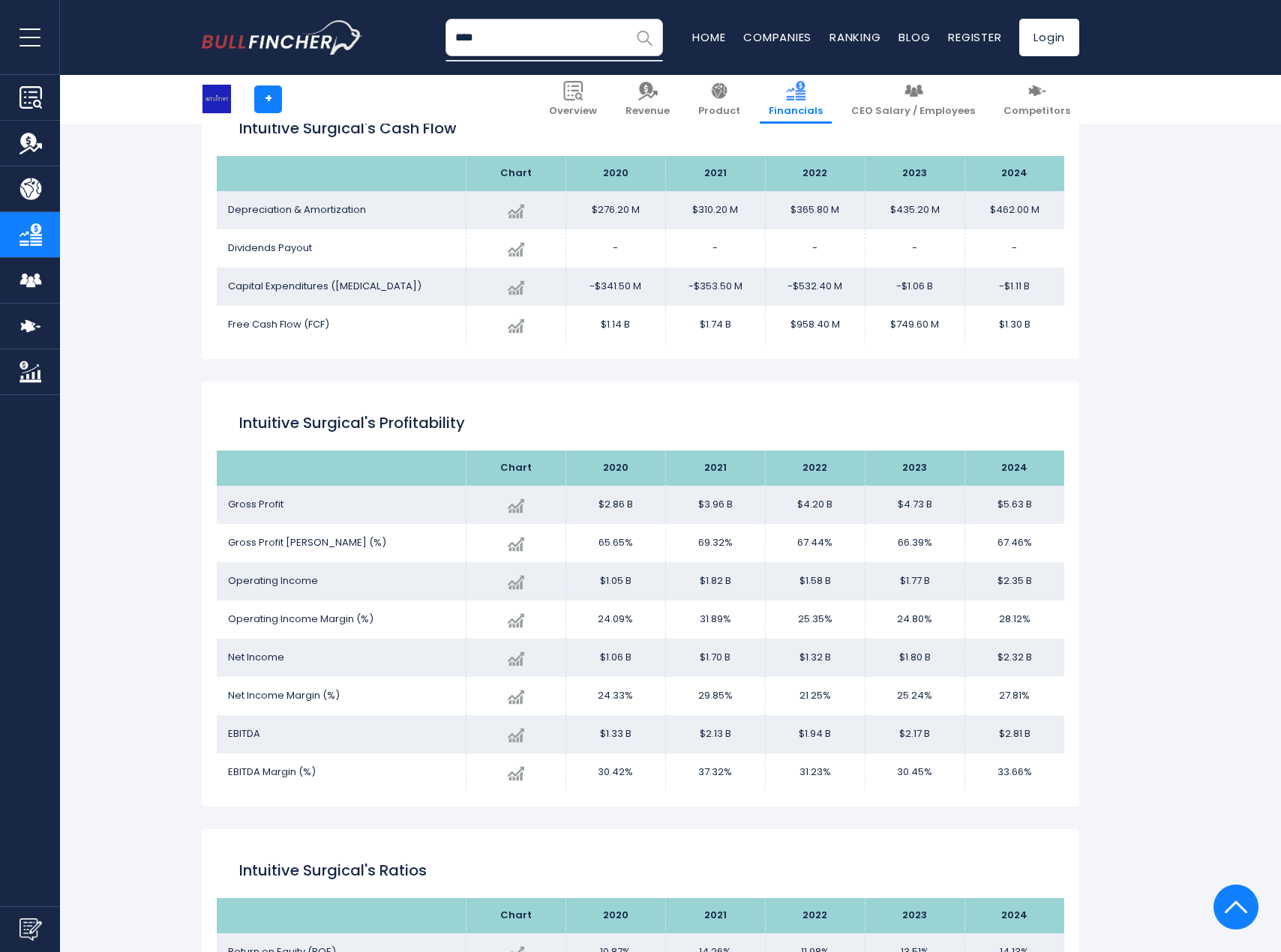
click at [643, 38] on img "Search" at bounding box center [645, 37] width 20 height 20
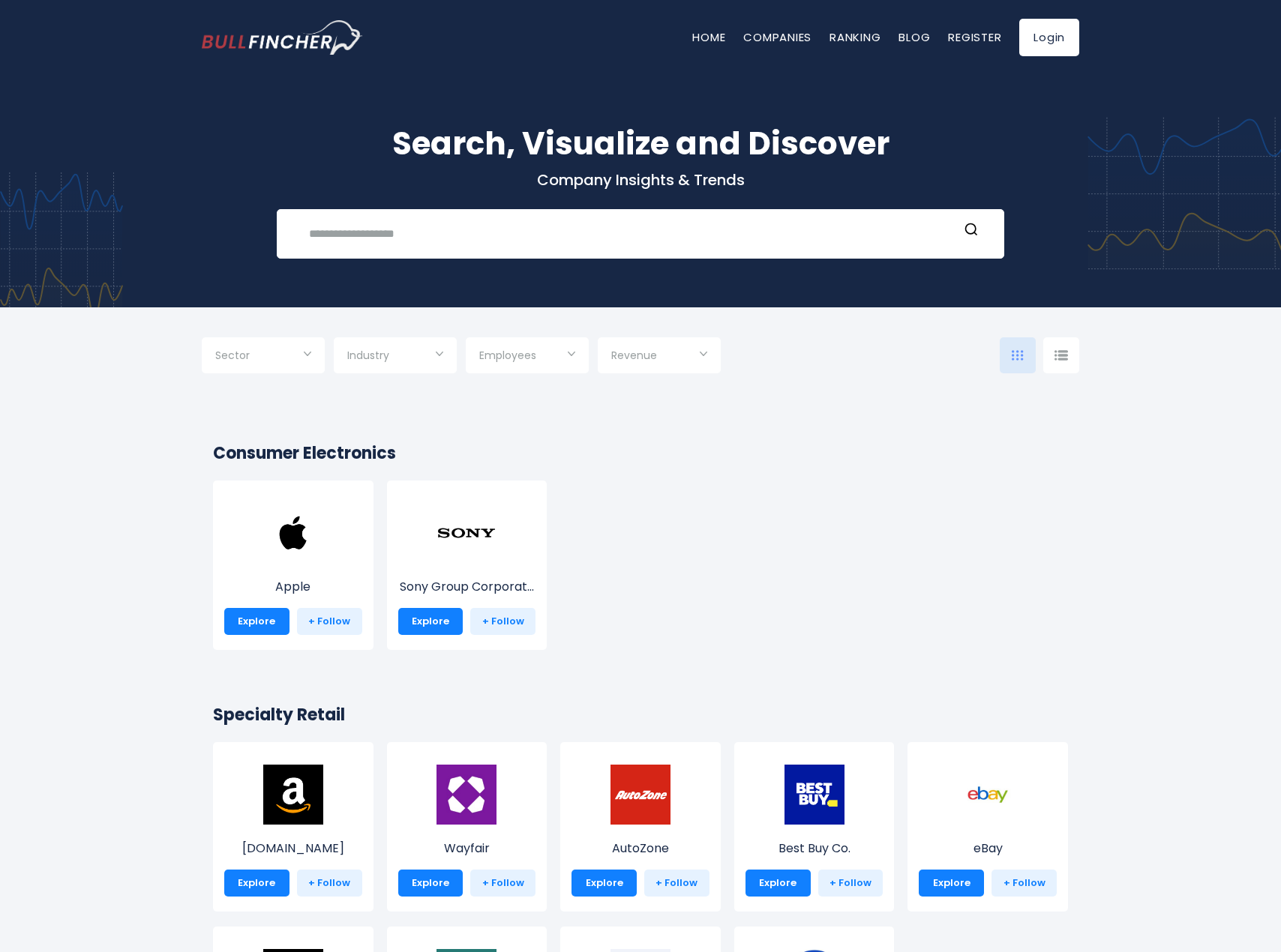
click at [420, 369] on input "Selection" at bounding box center [396, 357] width 96 height 27
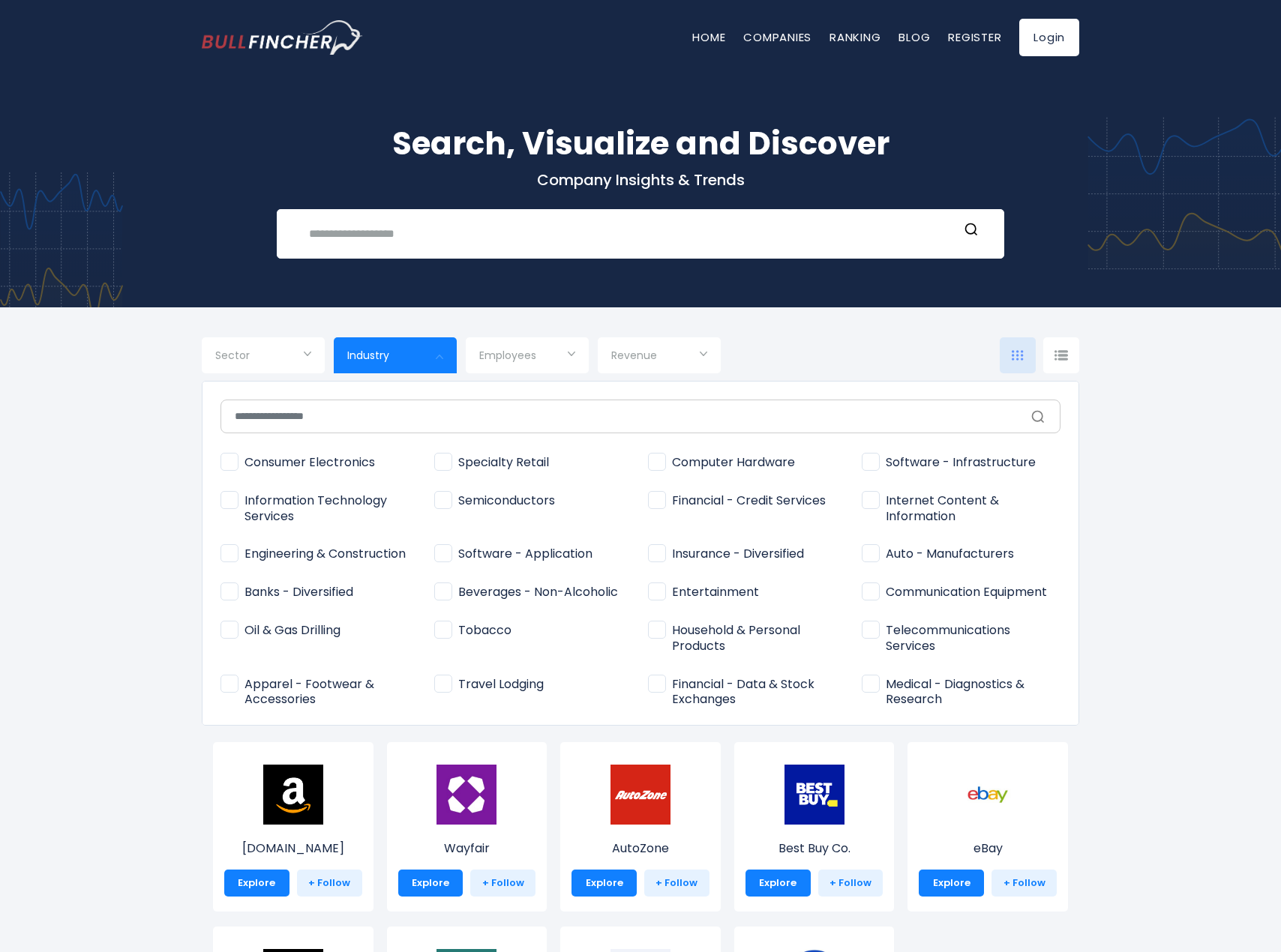
click at [420, 369] on div at bounding box center [640, 476] width 1281 height 952
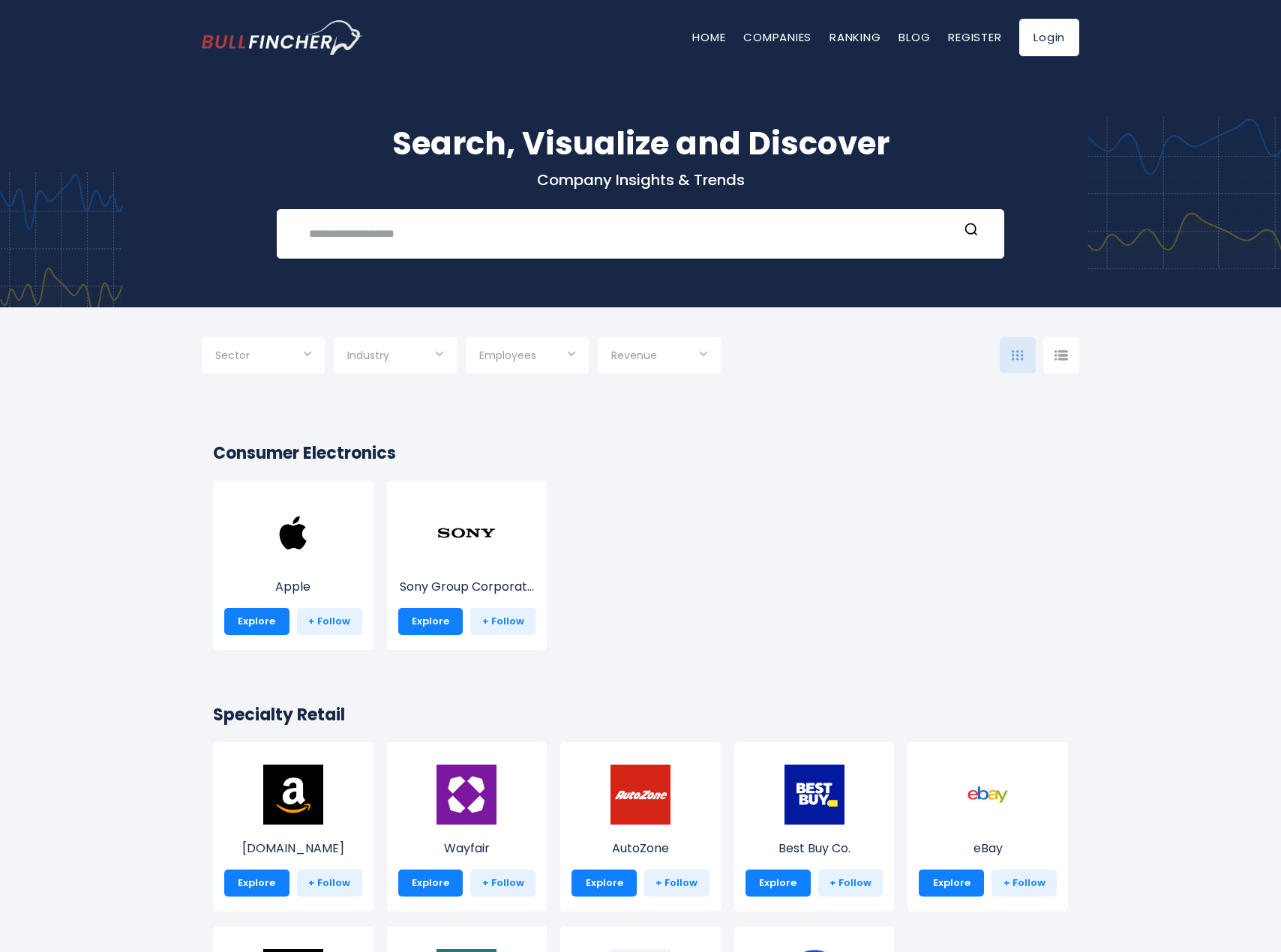
click at [282, 348] on input "Selection" at bounding box center [263, 357] width 96 height 27
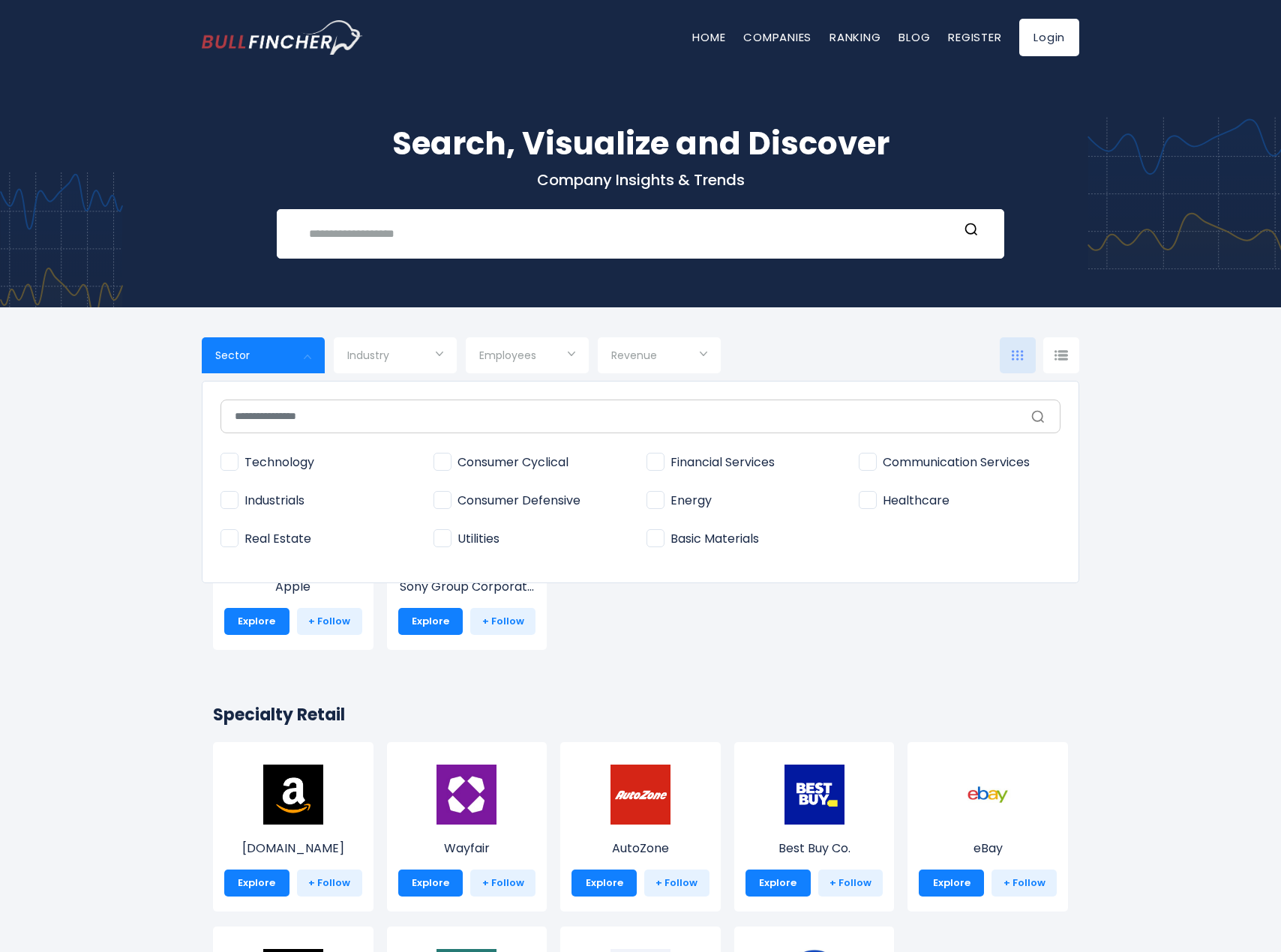
click at [282, 348] on div at bounding box center [640, 476] width 1281 height 952
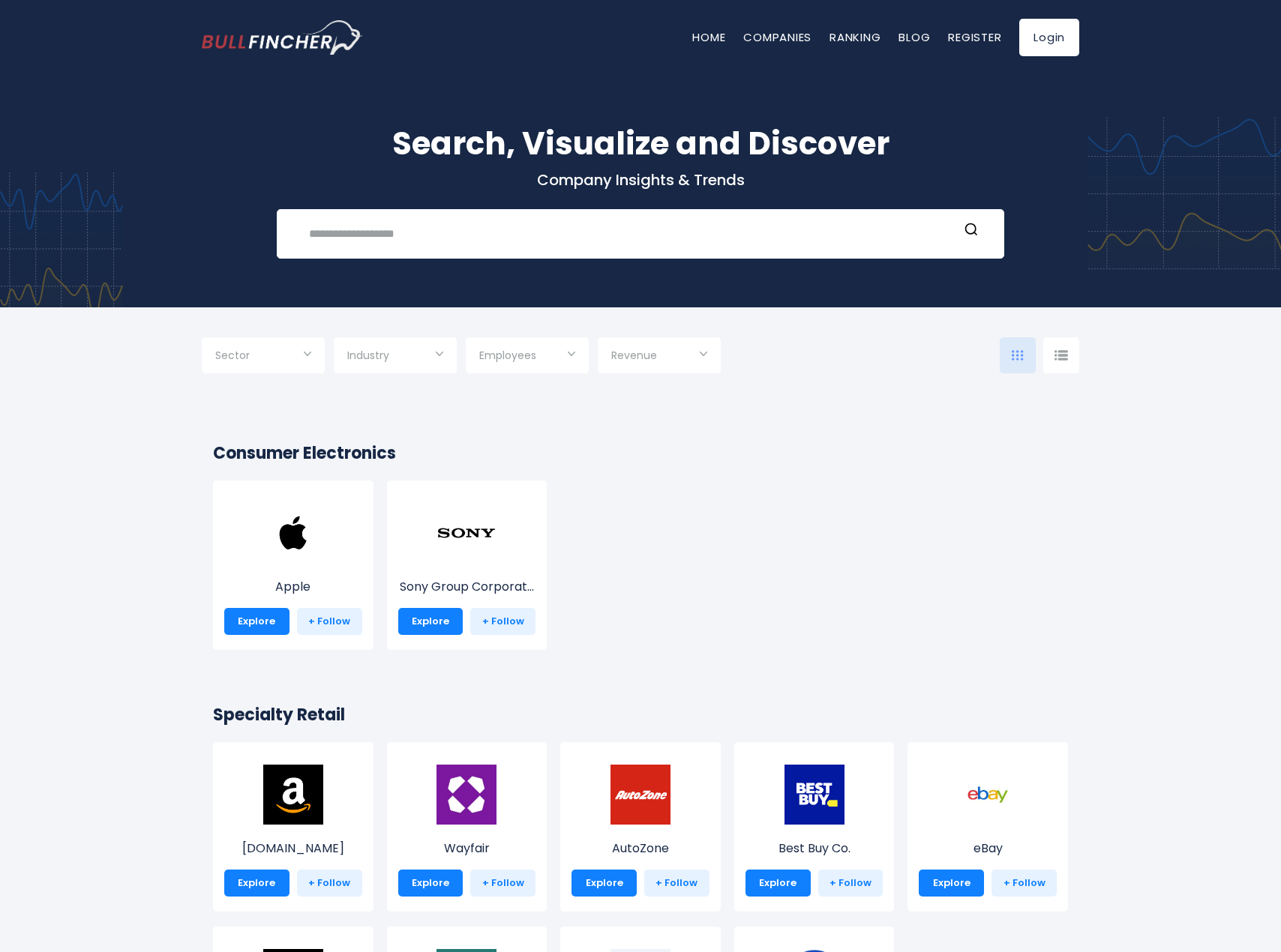
click at [282, 348] on input "Selection" at bounding box center [263, 357] width 96 height 27
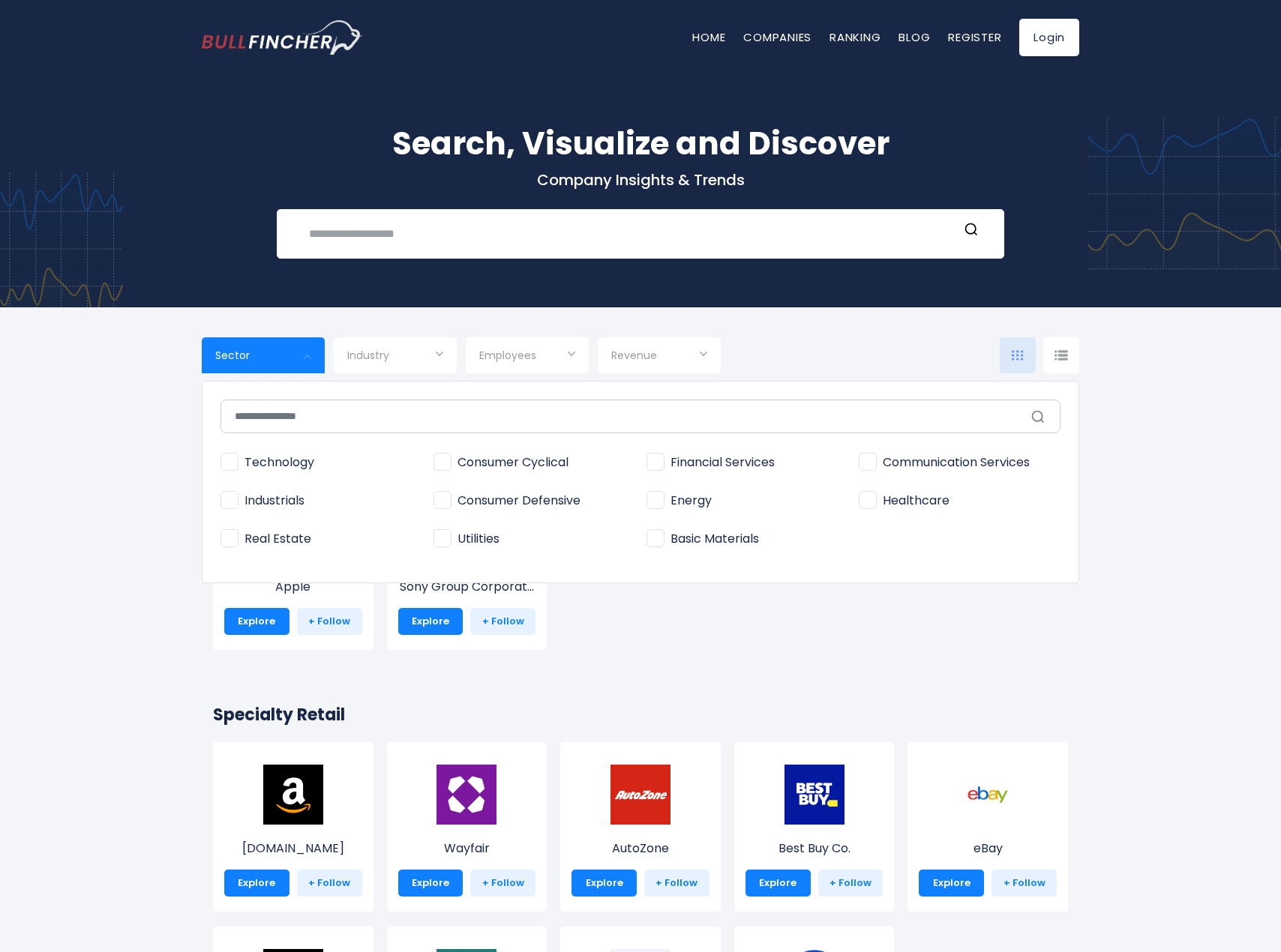
click at [282, 348] on div at bounding box center [640, 476] width 1281 height 952
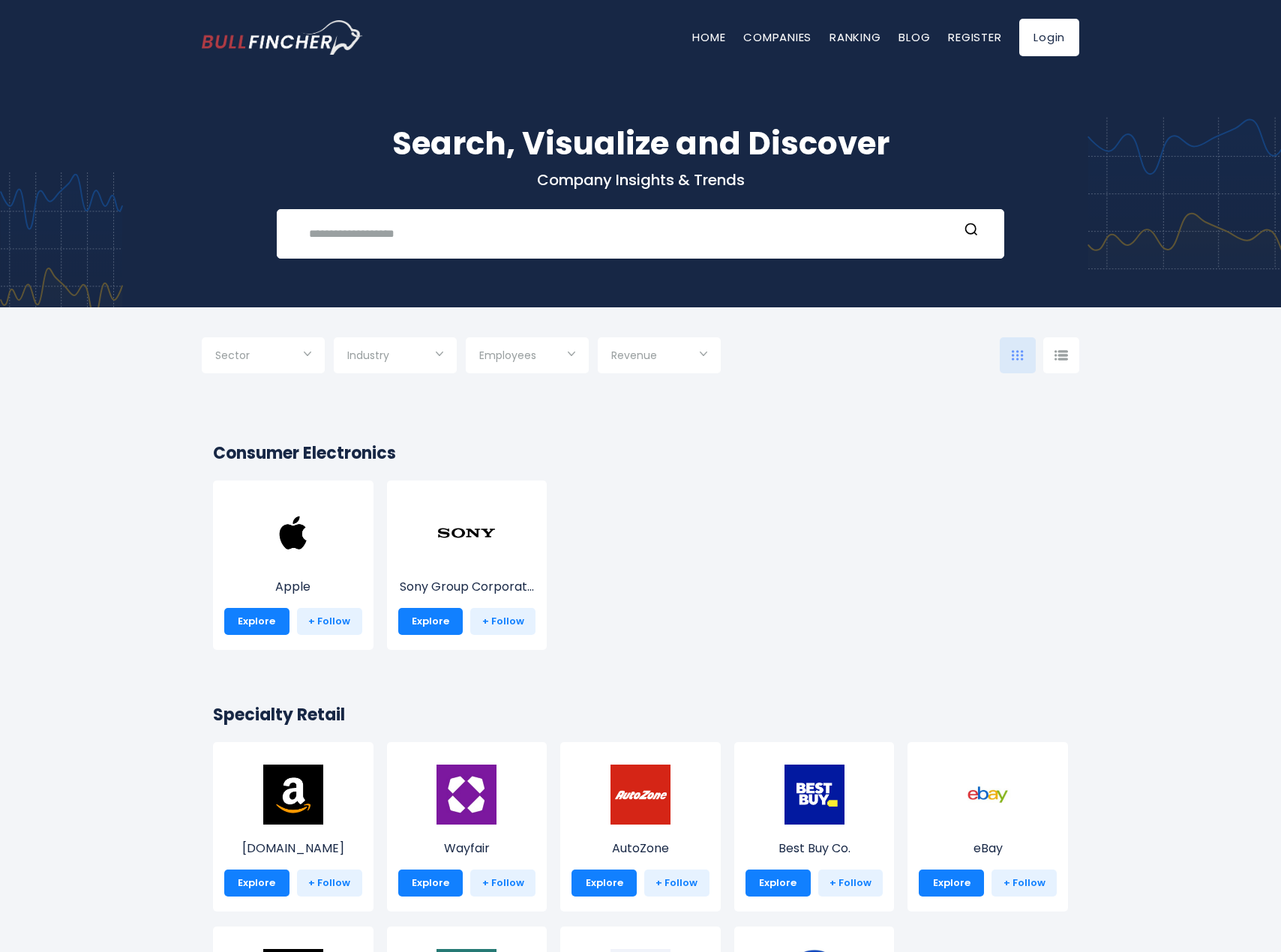
click at [641, 352] on span "Revenue" at bounding box center [634, 355] width 45 height 13
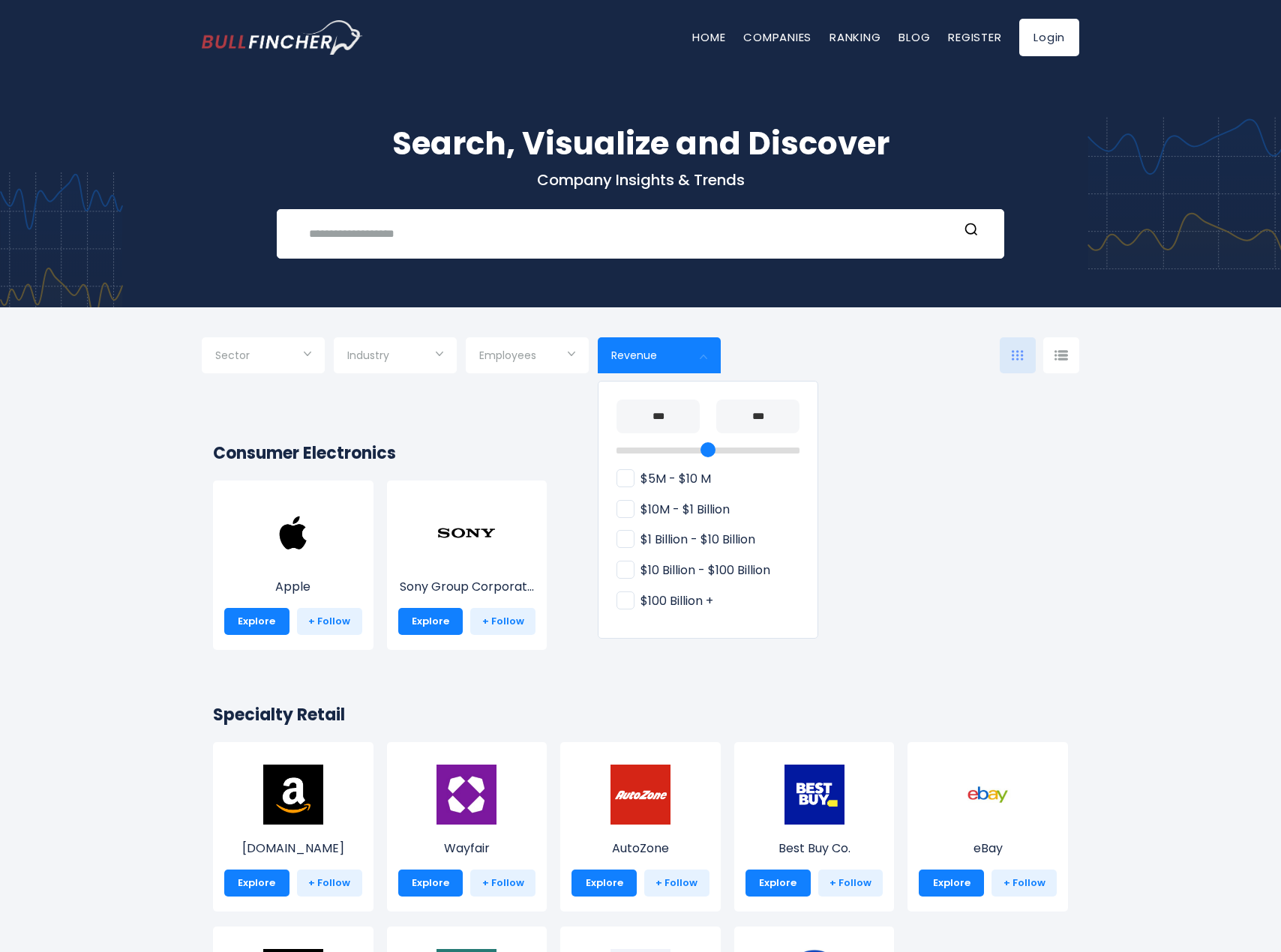
click at [537, 400] on div at bounding box center [640, 476] width 1281 height 952
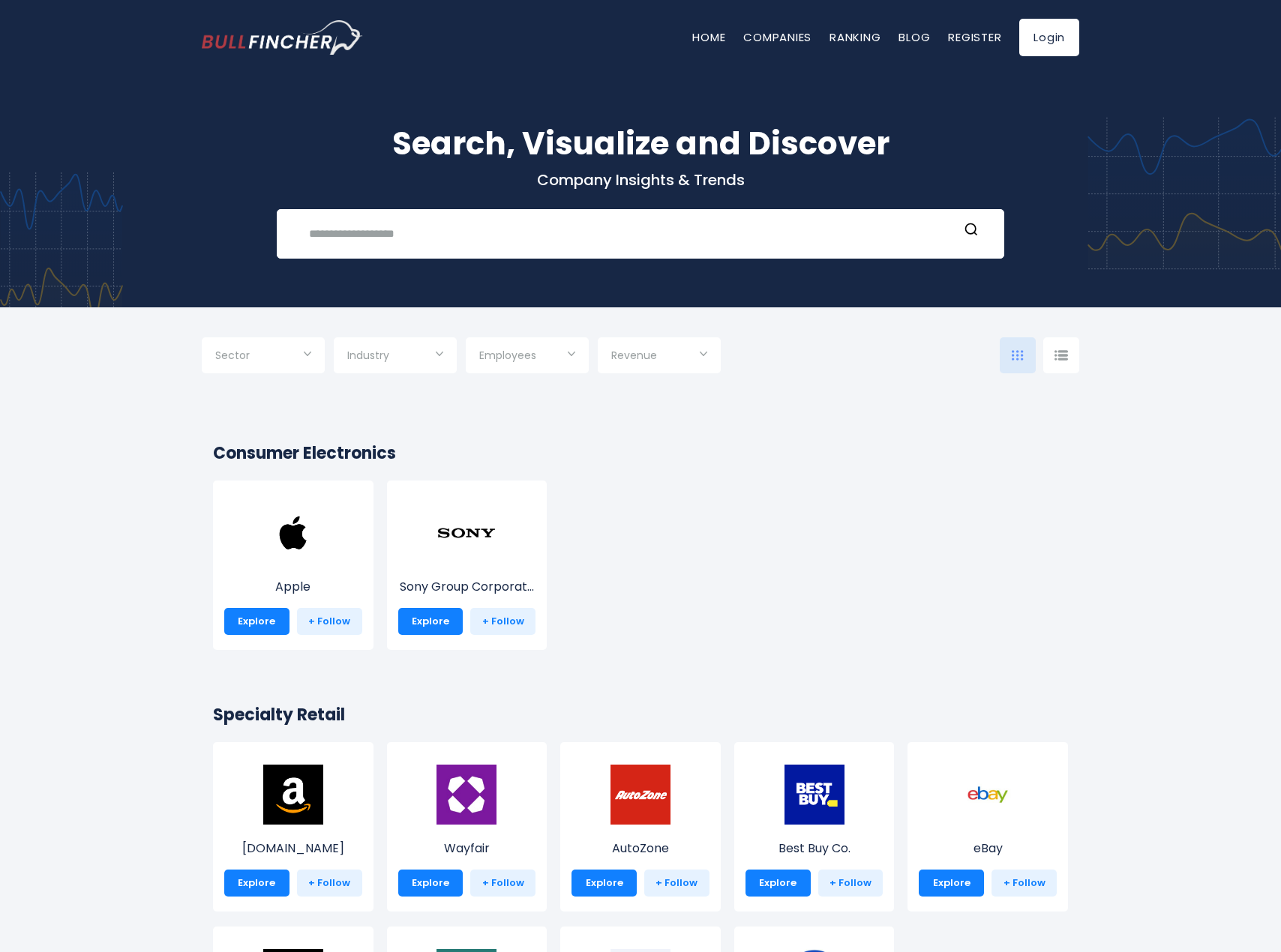
click at [556, 346] on input "Selection" at bounding box center [528, 357] width 96 height 27
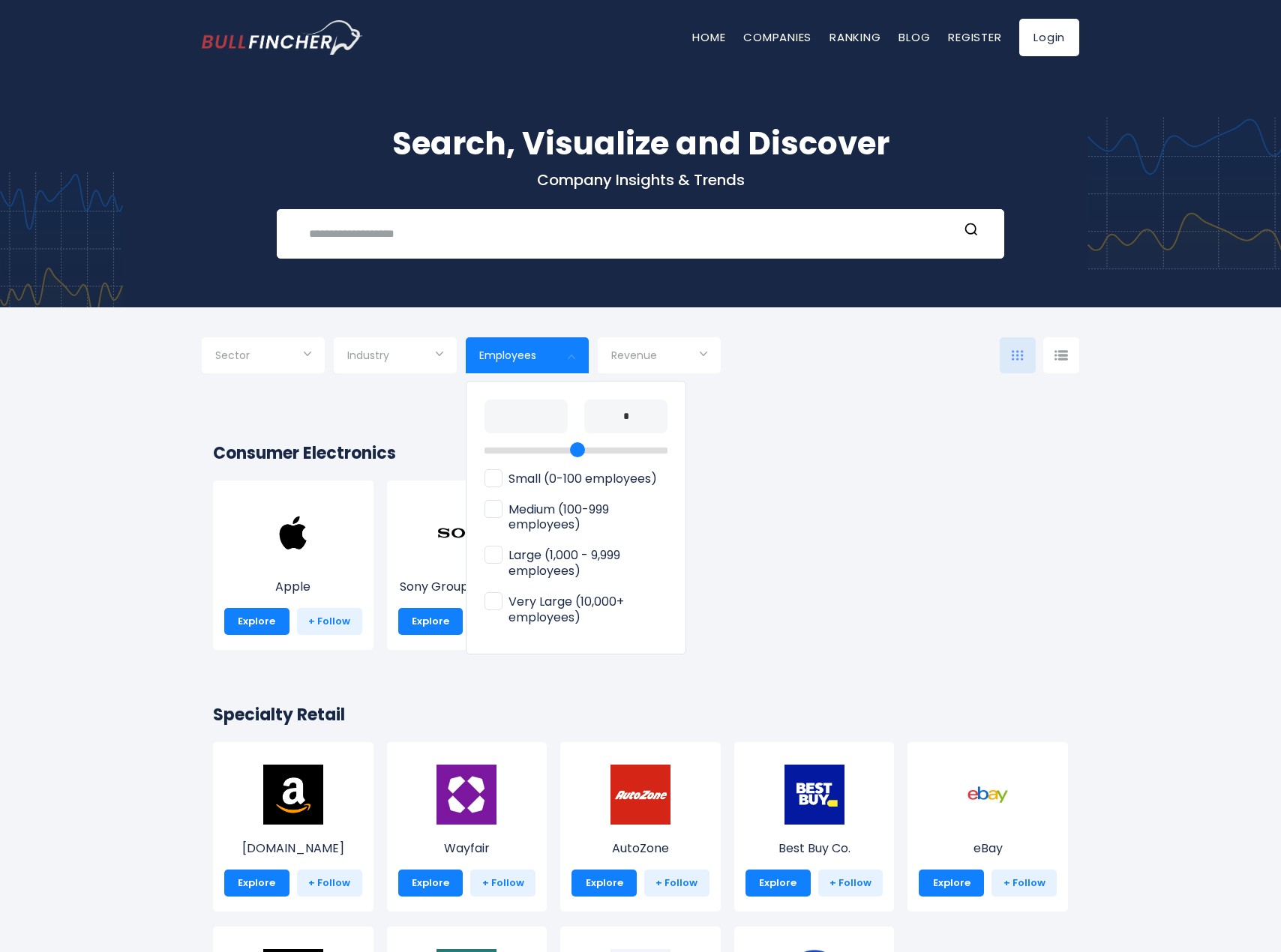
click at [436, 414] on div at bounding box center [640, 476] width 1281 height 952
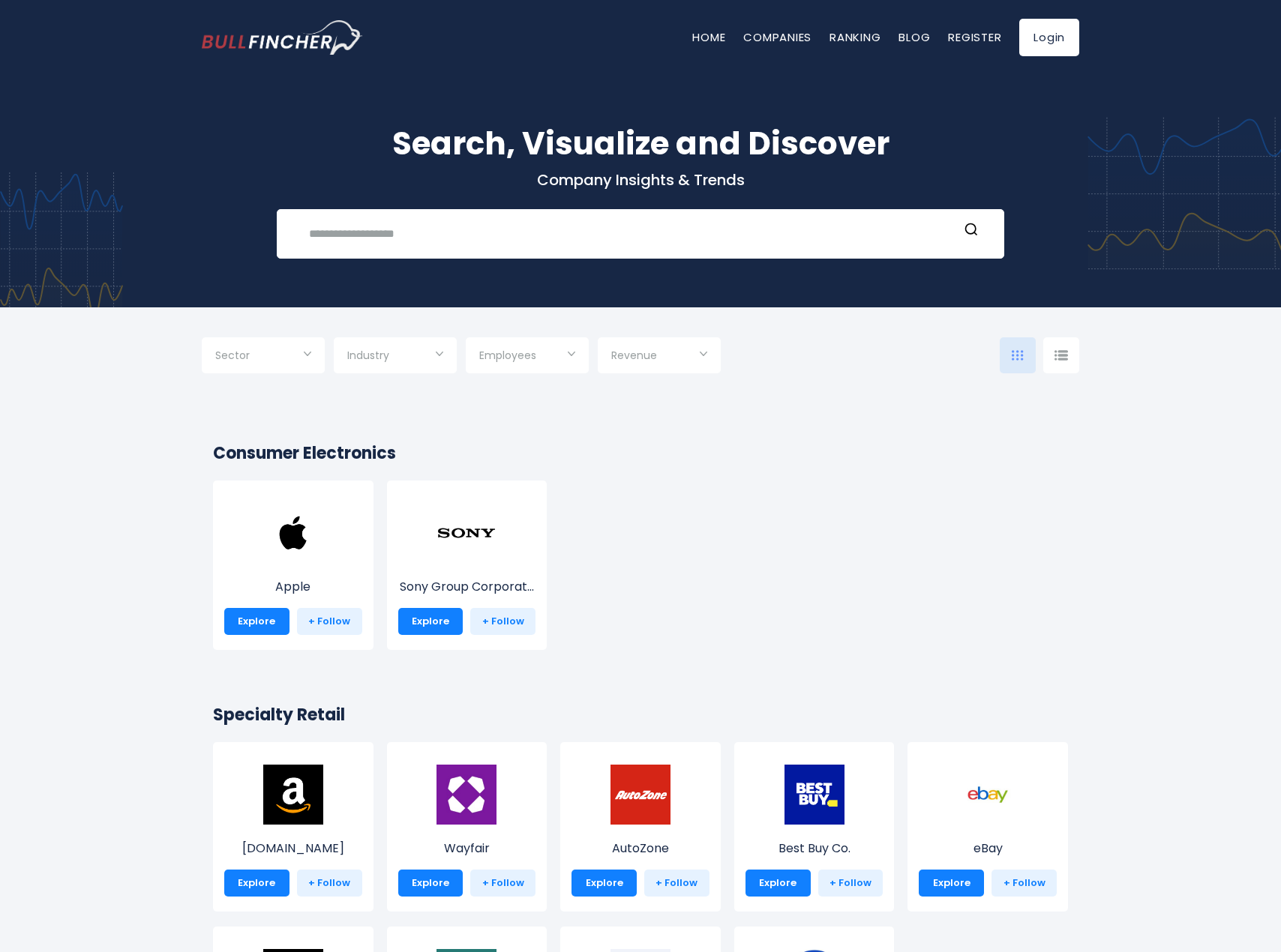
click at [424, 355] on input "Selection" at bounding box center [396, 357] width 96 height 27
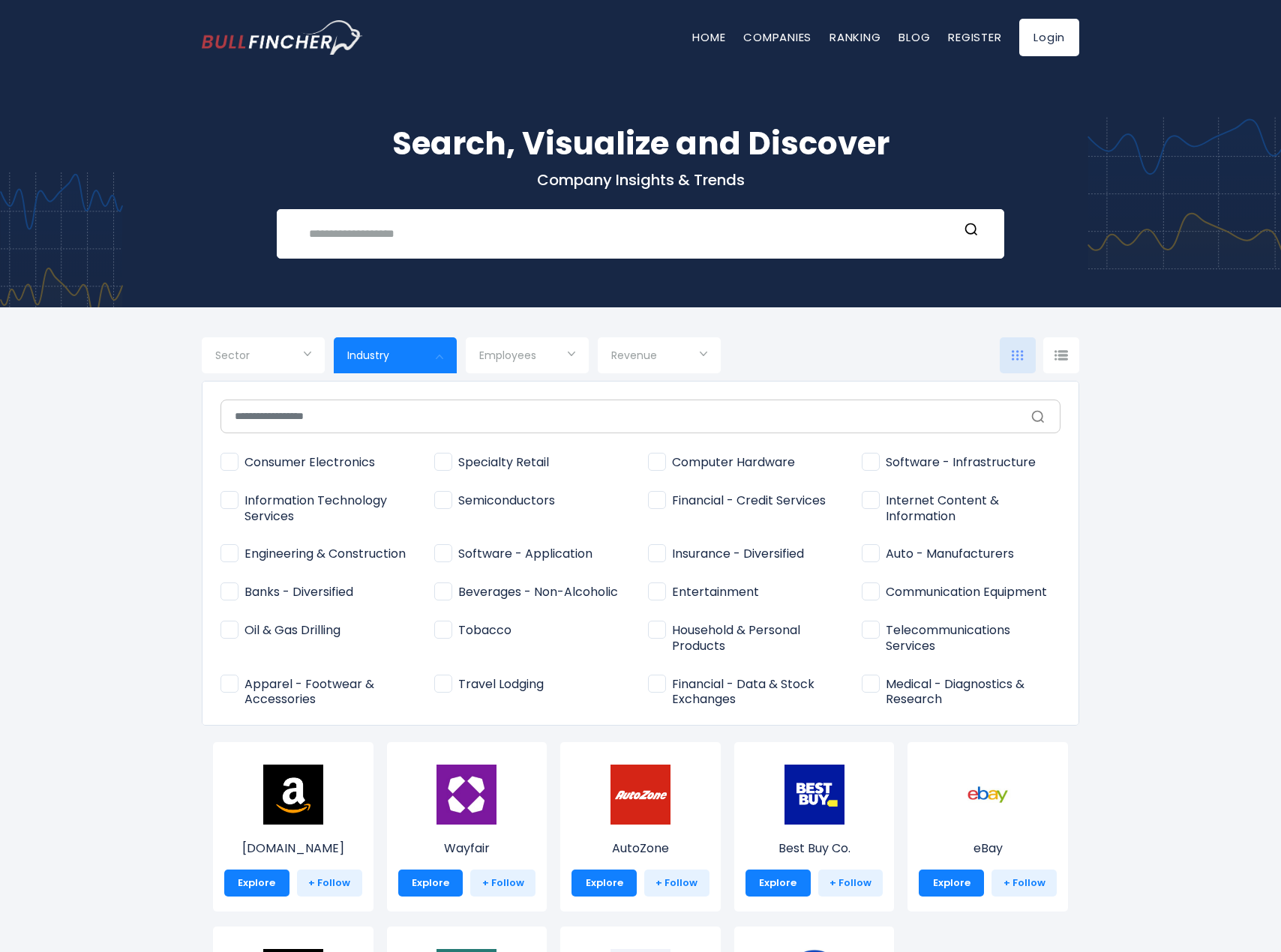
click at [545, 305] on div at bounding box center [640, 476] width 1281 height 952
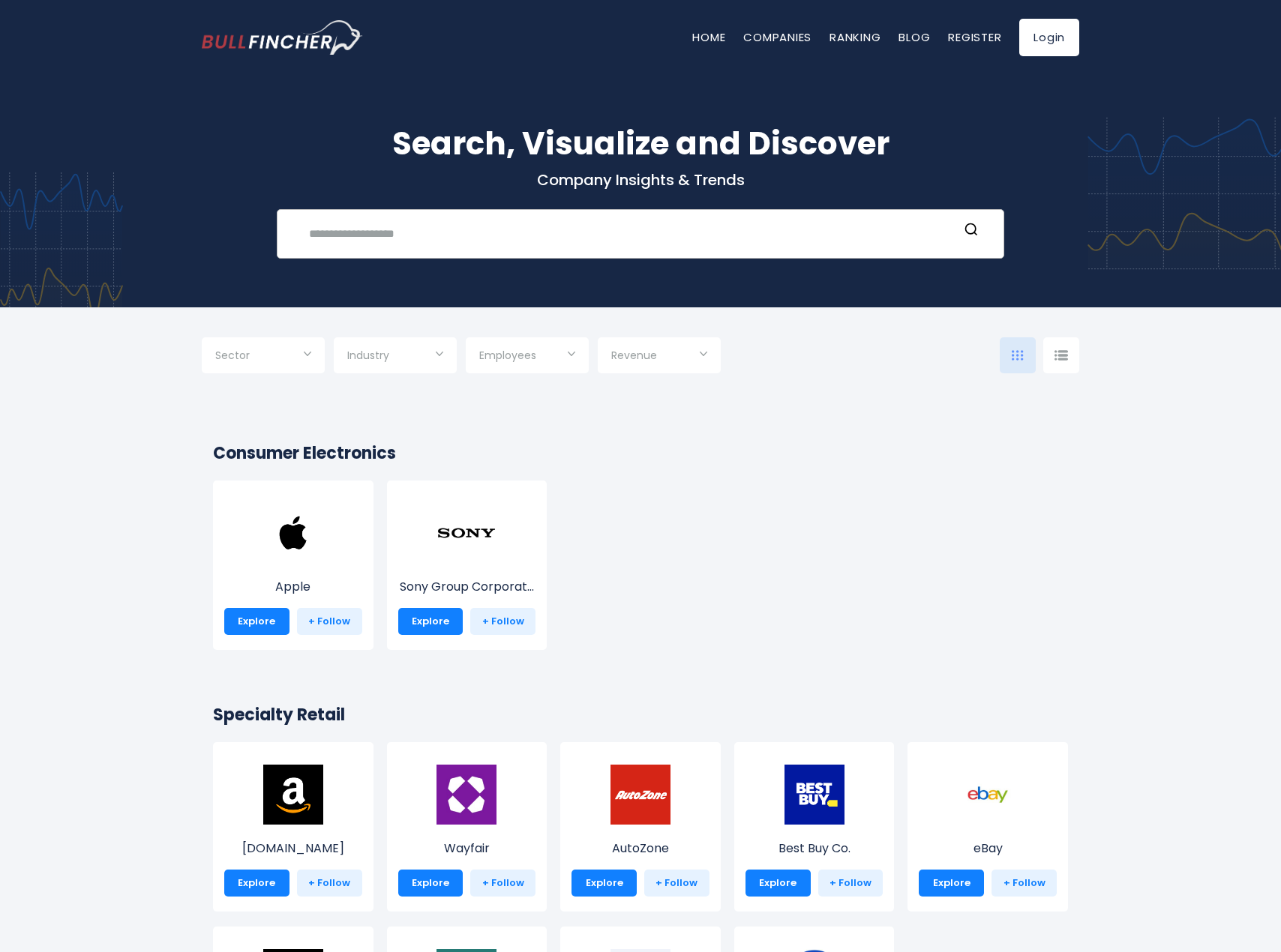
click at [546, 233] on input "text" at bounding box center [629, 234] width 659 height 28
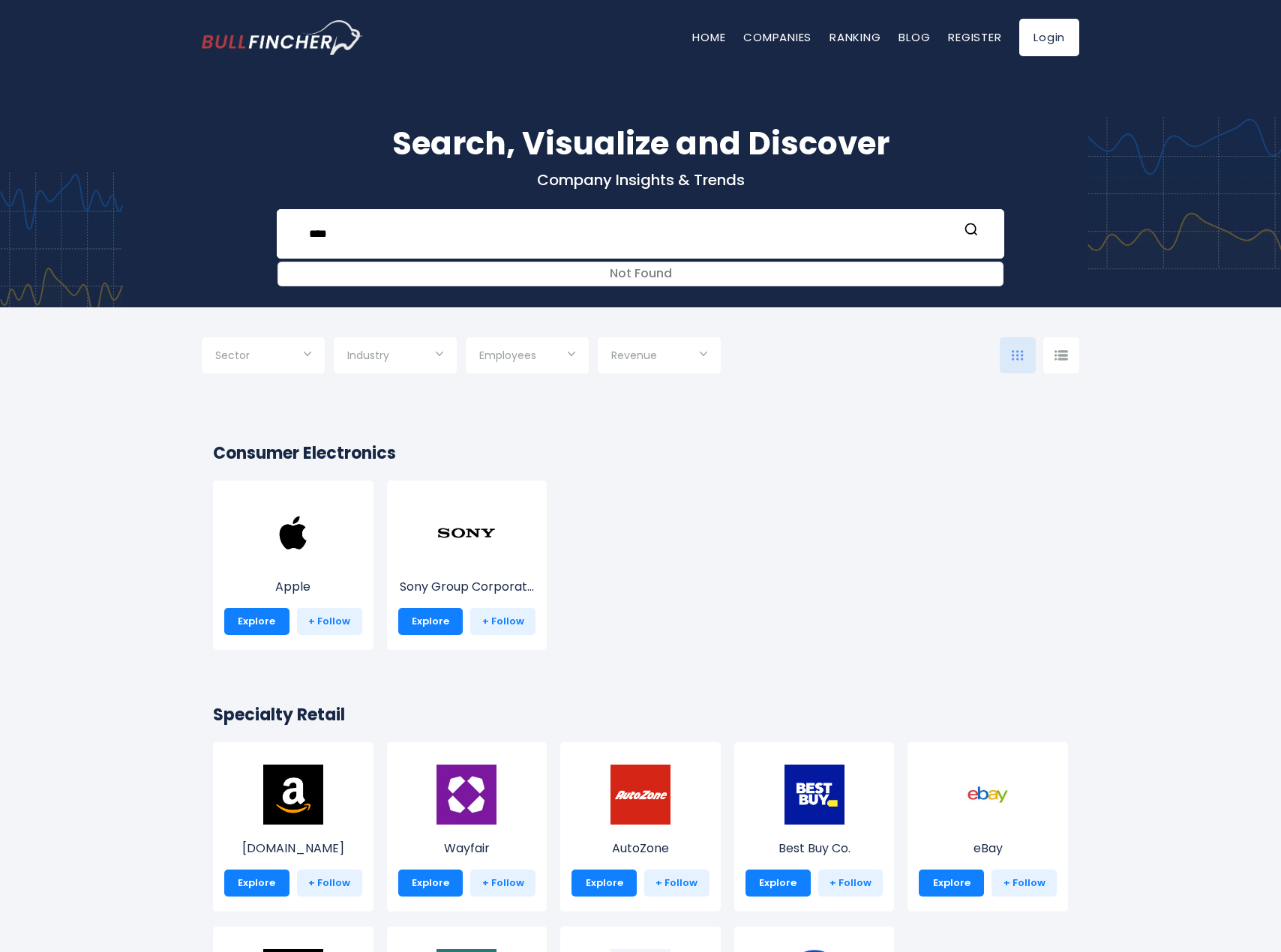
type input "****"
click at [630, 461] on h2 "Consumer Electronics" at bounding box center [640, 454] width 855 height 25
